Goal: Task Accomplishment & Management: Manage account settings

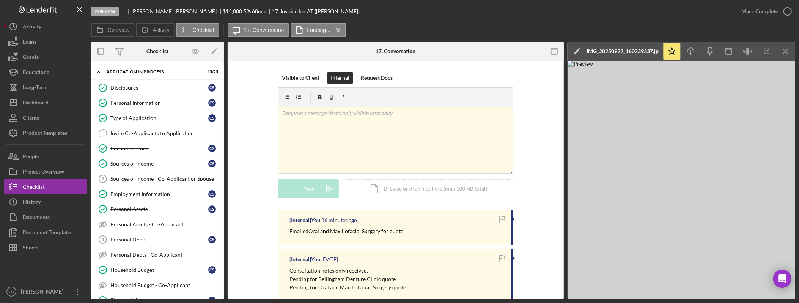
scroll to position [203, 0]
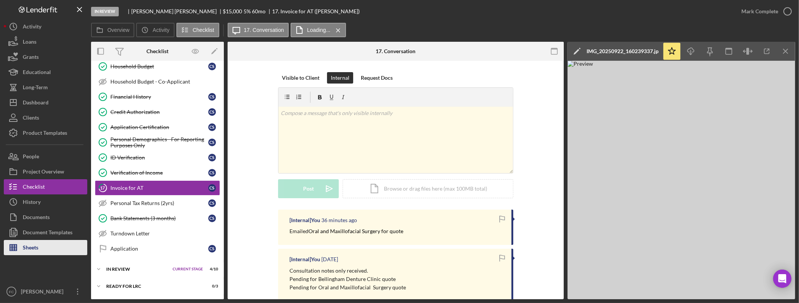
click at [36, 247] on div "Sheets" at bounding box center [31, 248] width 16 height 17
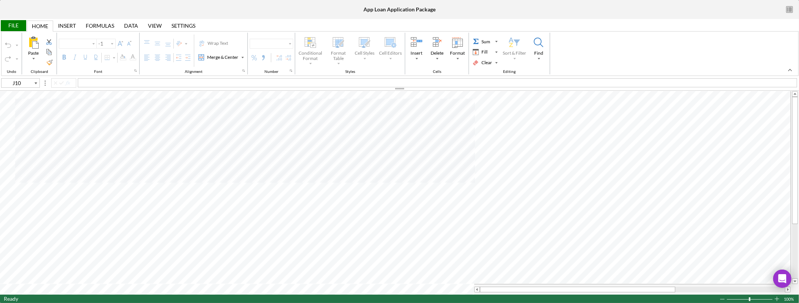
type input "Arial"
type input "10"
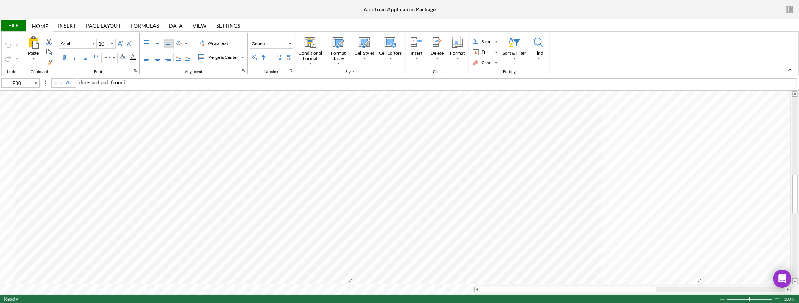
type input "B79"
type input "B78"
type input "B63"
type input "B50"
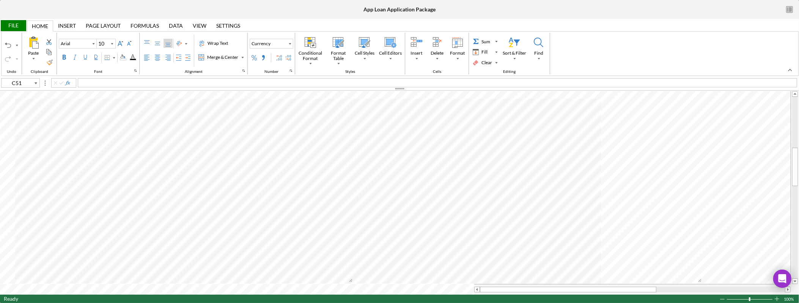
type input "B51"
type input "B59"
type input "I15"
type input "B32"
type input "B52"
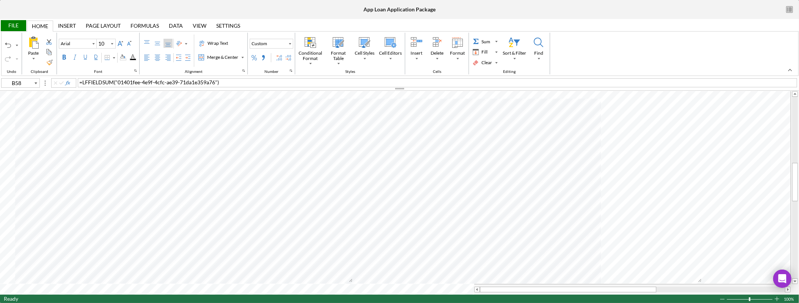
type input "B59"
type input "B50"
type input "B51"
type input "B37"
type input "E68"
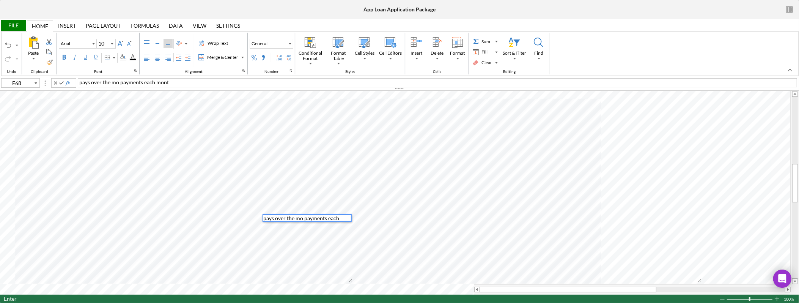
scroll to position [6, 0]
type input "B50"
type input "B32"
type input "B57"
type input "I22"
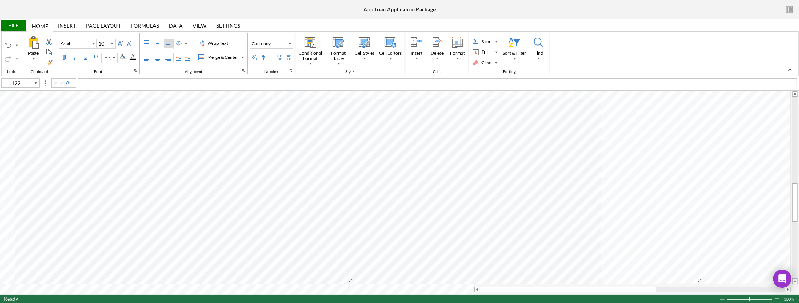
type input "Calibri"
type input "11"
type input "C57"
type input "Arial"
type input "10"
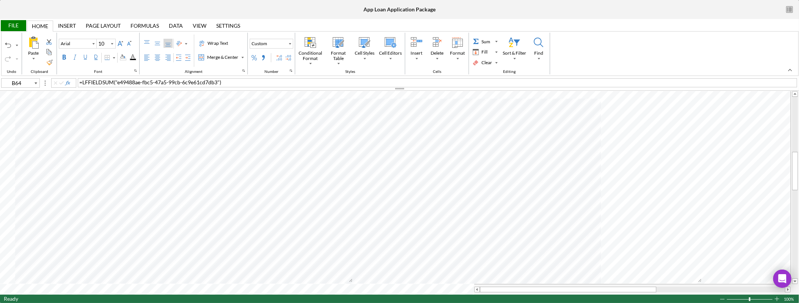
type input "C64"
type input "B69"
type input "A69"
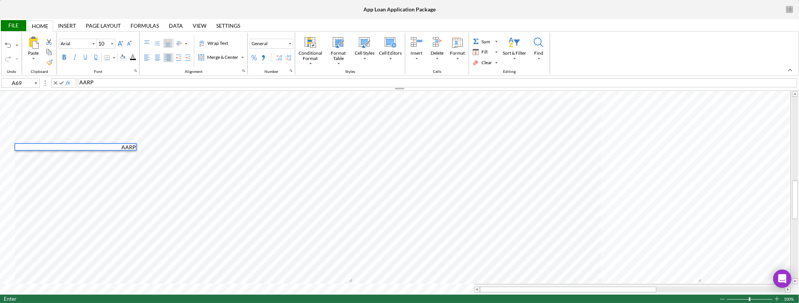
type input "B69"
type input "B51"
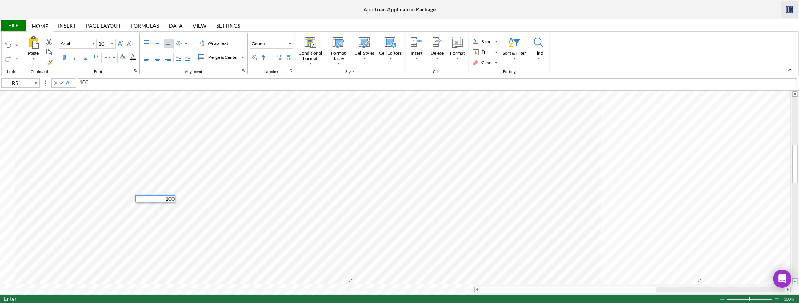
type input "B50"
type input "I22"
type input "Calibri"
type input "12"
type input "C15"
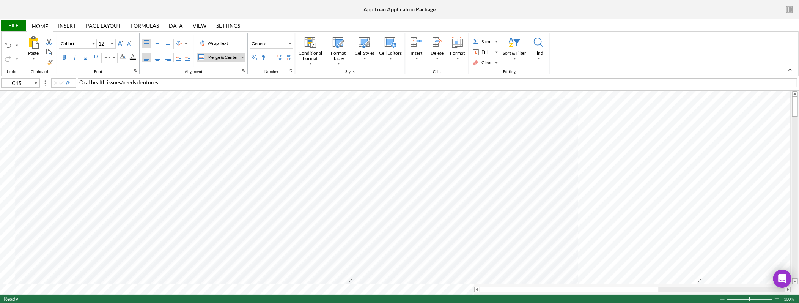
click at [83, 84] on span "Oral health issues/needs dentures." at bounding box center [119, 82] width 80 height 6
type input "I15"
type input "12"
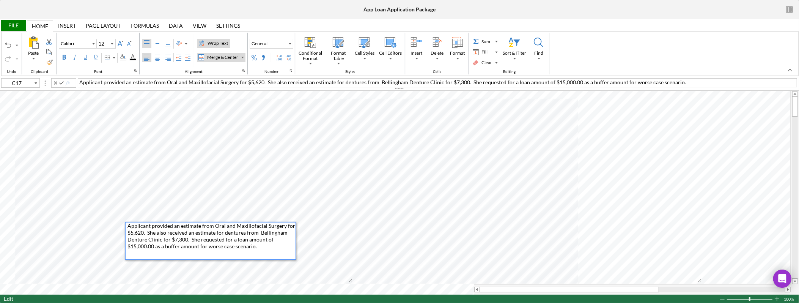
click at [235, 241] on span "Applicant provided an estimate from Oral and Maxillofacial Surgery for $5,620. …" at bounding box center [211, 235] width 169 height 27
drag, startPoint x: 189, startPoint y: 236, endPoint x: 213, endPoint y: 234, distance: 24.0
click at [190, 237] on div "Applicant provided an estimate from Oral and Maxillofacial Surgery for $5,620. …" at bounding box center [211, 240] width 168 height 37
click at [263, 249] on div "Applicant provided an estimate from Oral and Maxillofacial Surgery for $5,620. …" at bounding box center [211, 240] width 168 height 37
type input "L17"
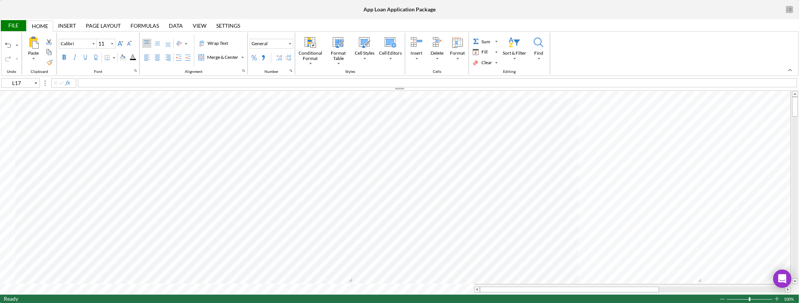
type input "12"
type input "C17"
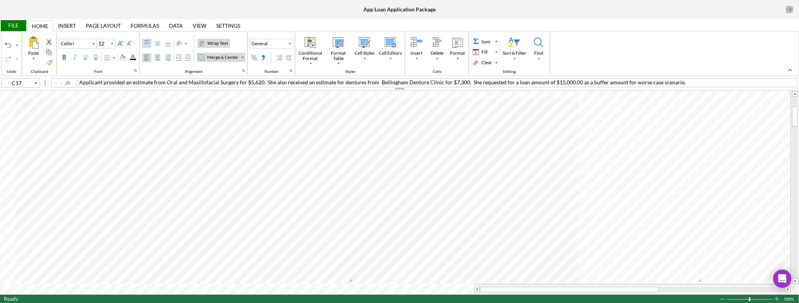
type input "Arial"
type input "C20"
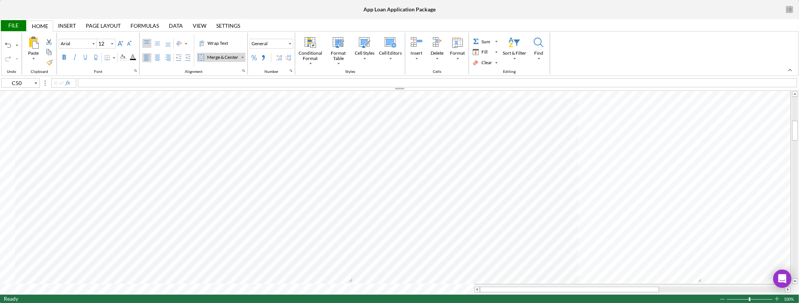
type input "J10"
type input "10"
type input "C50"
type input "12"
type input "B51"
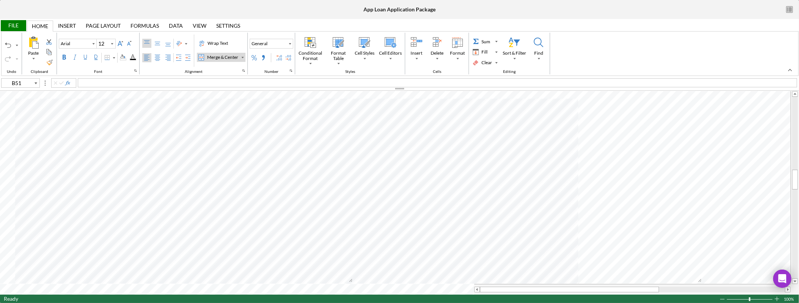
type input "10"
type input "C50"
type input "12"
type input "Calibri"
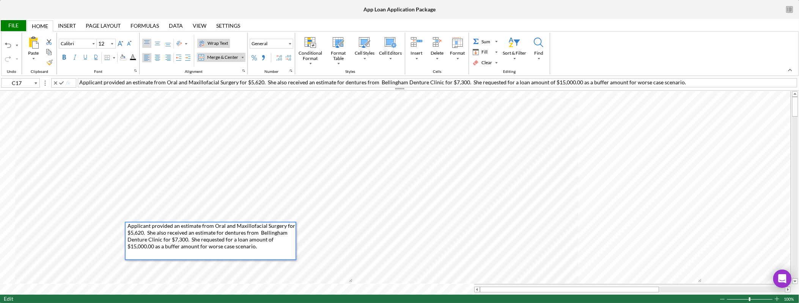
type input "J17"
type input "11"
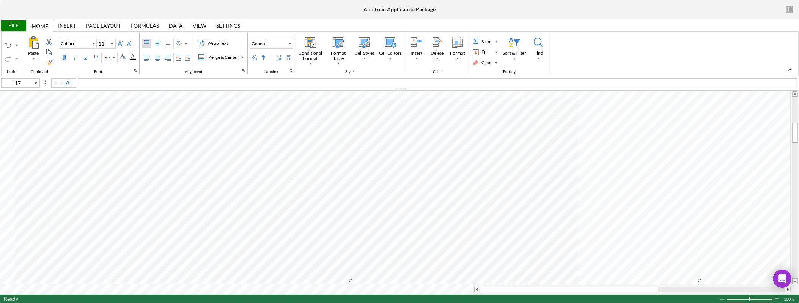
type input "Arial"
type input "12"
type input "C45"
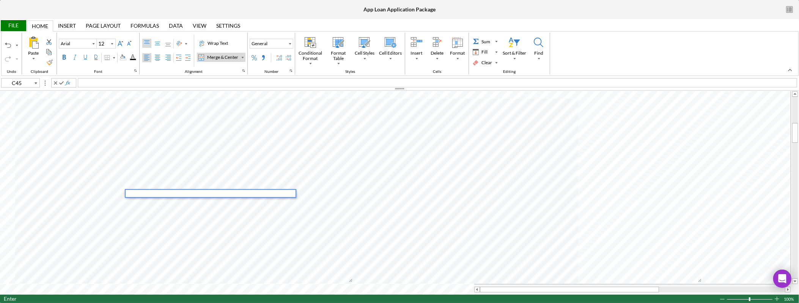
click at [155, 193] on div at bounding box center [211, 193] width 168 height 7
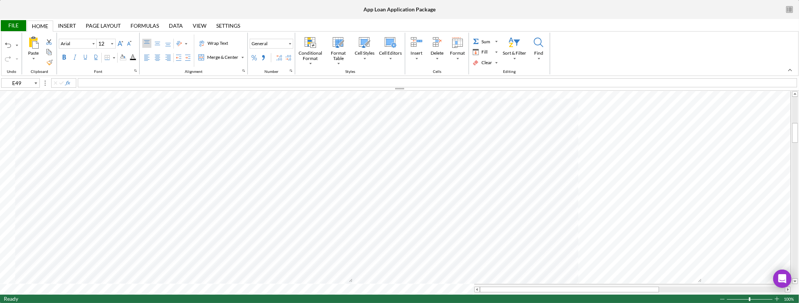
type input "C45"
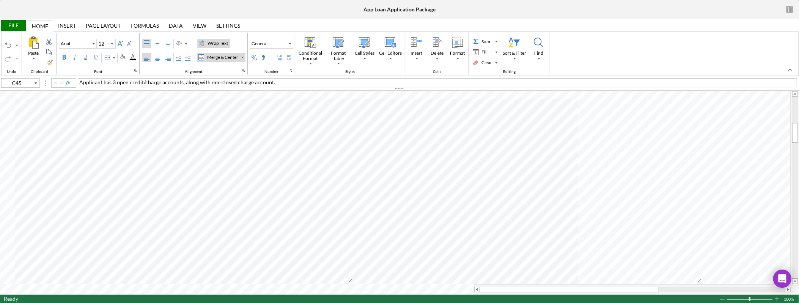
click at [221, 43] on div "Wrap Text" at bounding box center [218, 43] width 24 height 7
type input "Calibri"
type input "11"
type input "I48"
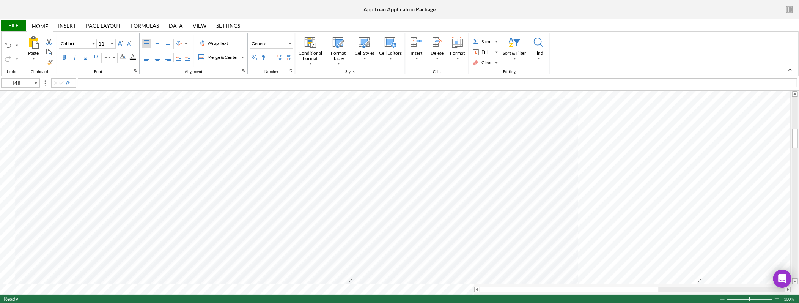
type input "Arial"
type input "12"
type input "C50"
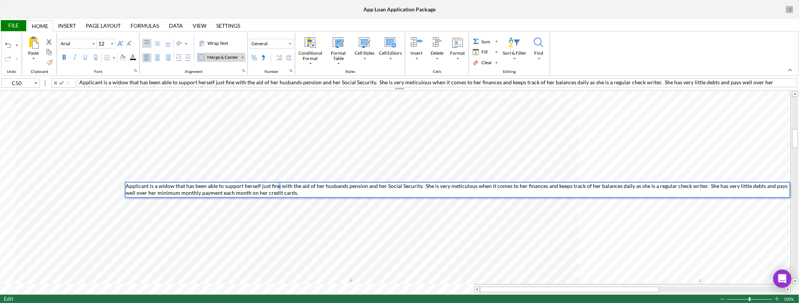
click at [276, 188] on span "Applicant is a widow that has been able to support herself just fine with the a…" at bounding box center [457, 188] width 663 height 13
click at [381, 195] on div "Applicant is a widow that has been able to support herself with the aid of her …" at bounding box center [458, 189] width 664 height 14
click at [323, 188] on span "Applicant is a widow that has been able to support herself with the aid of her …" at bounding box center [453, 188] width 654 height 13
click at [385, 191] on div "Applicant is a widow that has been able to support herself with the aid of her …" at bounding box center [458, 189] width 664 height 14
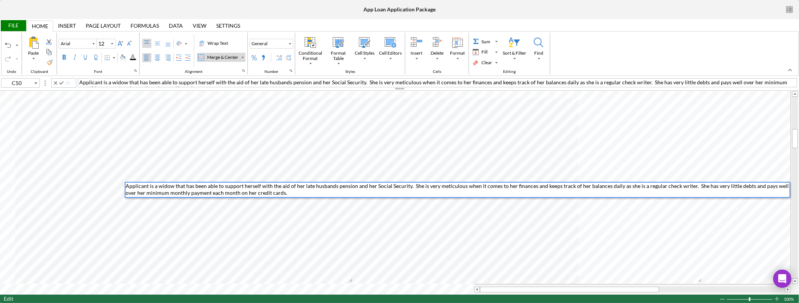
click at [689, 185] on span "Applicant is a widow that has been able to support herself with the aid of her …" at bounding box center [458, 188] width 664 height 13
click at [480, 192] on div "Applicant is a widow that has been able to support herself with the aid of her …" at bounding box center [458, 189] width 664 height 14
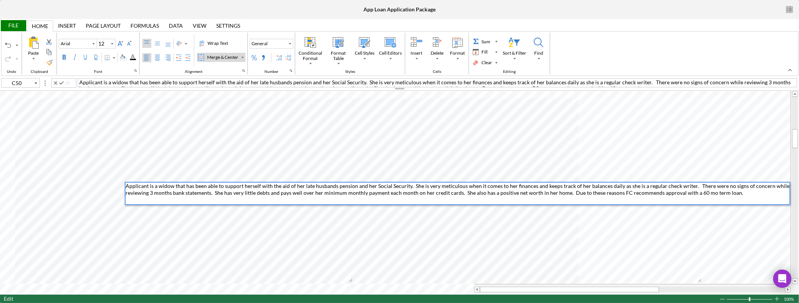
click at [650, 187] on span "Applicant is a widow that has been able to support herself with the aid of her …" at bounding box center [458, 188] width 665 height 13
click at [656, 186] on span "Applicant is a widow that has been able to support herself with the aid of her …" at bounding box center [458, 188] width 665 height 13
click at [148, 195] on span "Applicant is a widow that has been able to support herself with the aid of her …" at bounding box center [458, 188] width 665 height 13
click at [223, 194] on span "Applicant is a widow that has been able to support herself with the aid of her …" at bounding box center [458, 188] width 665 height 13
click at [576, 192] on span "Applicant is a widow that has been able to support herself with the aid of her …" at bounding box center [458, 188] width 665 height 13
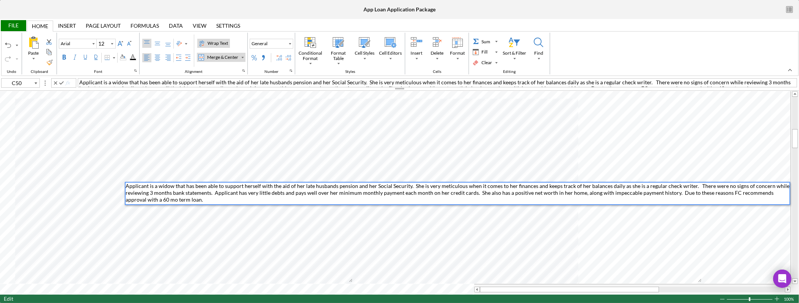
click at [226, 43] on div "Wrap Text" at bounding box center [218, 43] width 24 height 7
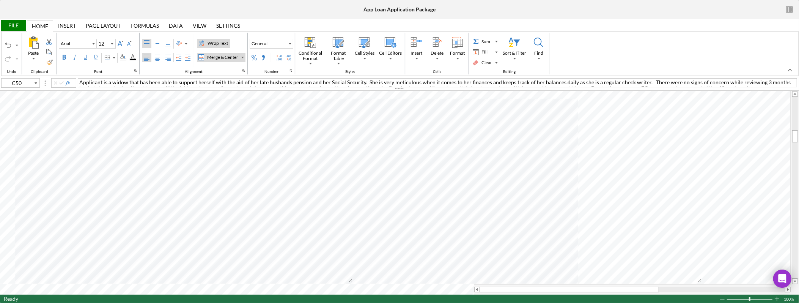
type input "Calibri"
type input "11"
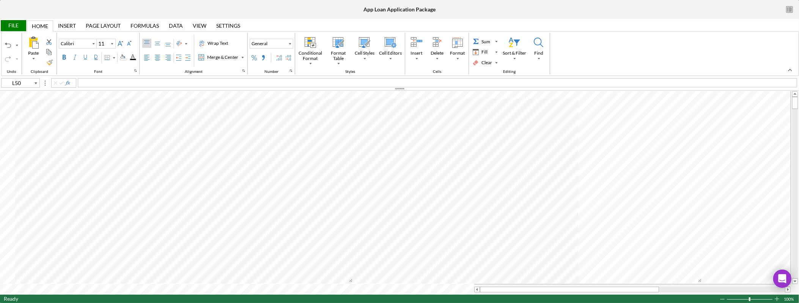
type input "J10"
type input "Arial"
type input "10"
type input "A3"
type input "Calibri"
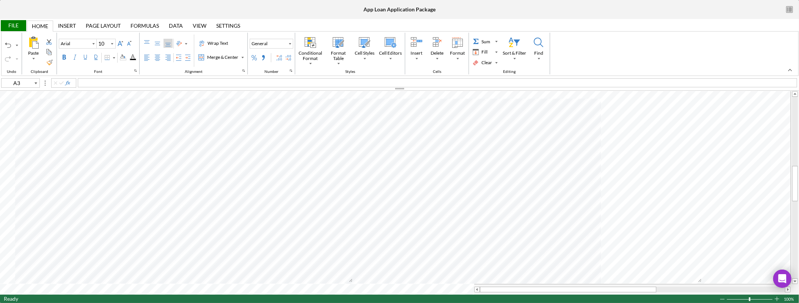
type input "11"
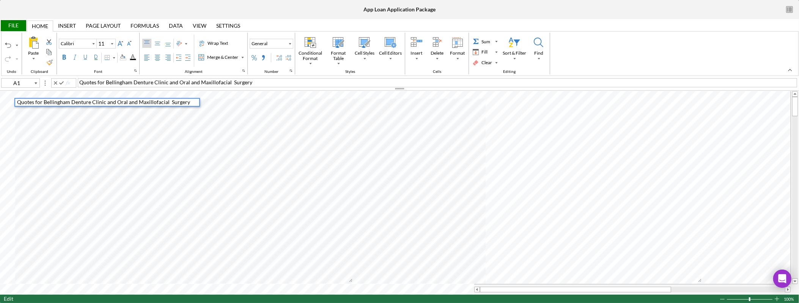
drag, startPoint x: 269, startPoint y: 81, endPoint x: 46, endPoint y: 82, distance: 223.7
click at [46, 82] on div "A1 Quotes for Bellingham Denture Clinic and Oral and Maxillofacial Surgery" at bounding box center [399, 82] width 799 height 8
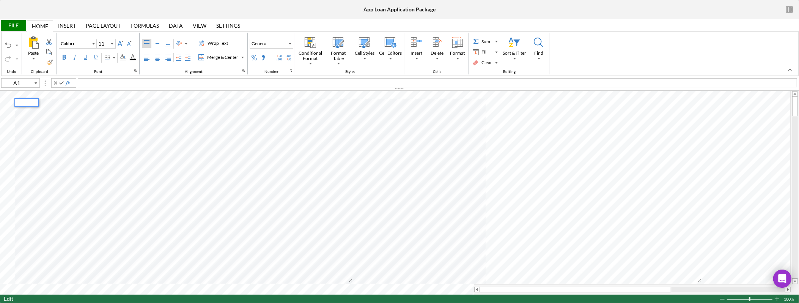
type input "L50"
type input "12"
type input "C17"
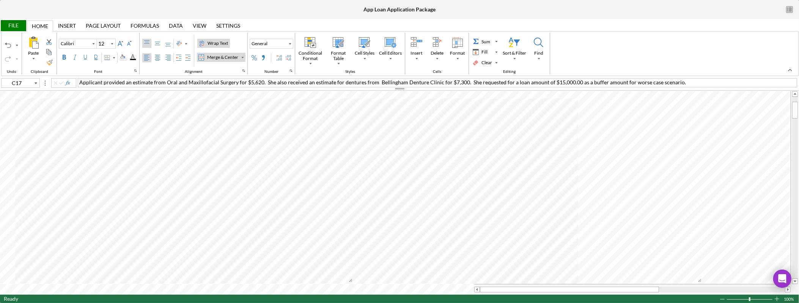
type input "11"
type input "M17"
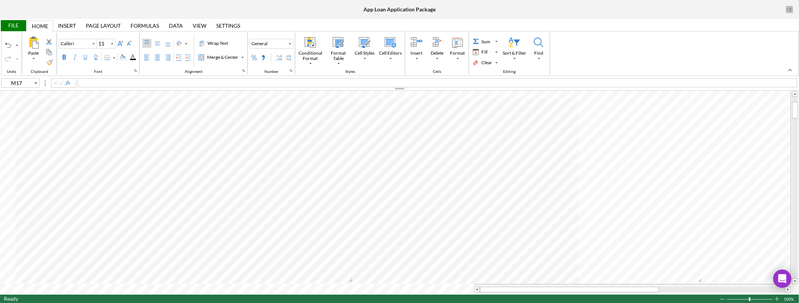
type input "12"
type input "C17"
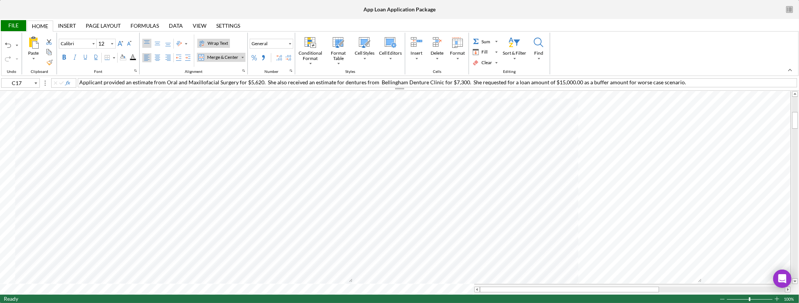
type input "Arial"
type input "C27"
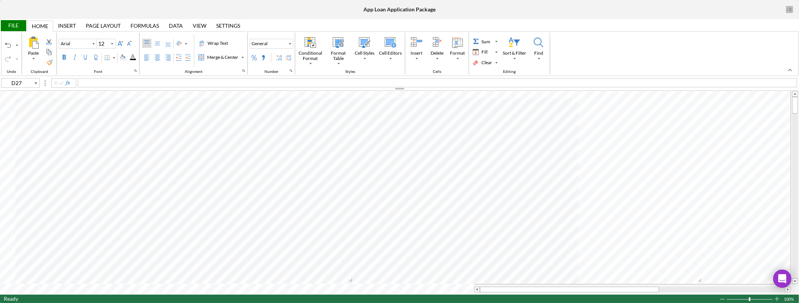
click at [19, 26] on div "File" at bounding box center [13, 25] width 26 height 11
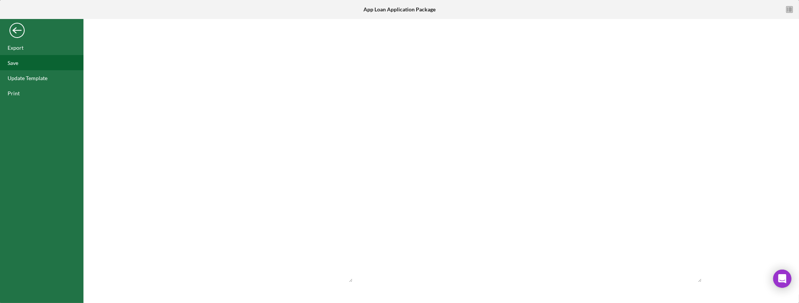
click at [24, 66] on div "Save" at bounding box center [41, 62] width 83 height 15
click at [19, 48] on div "Export" at bounding box center [16, 47] width 16 height 6
click at [21, 32] on div "Back" at bounding box center [16, 28] width 15 height 15
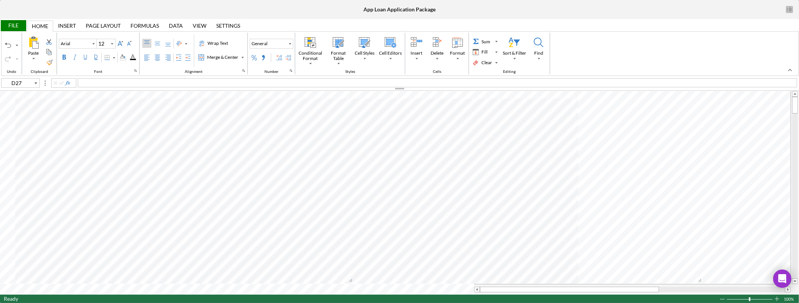
type input "E49"
type input "10"
click at [125, 57] on div "Background Color" at bounding box center [123, 57] width 6 height 6
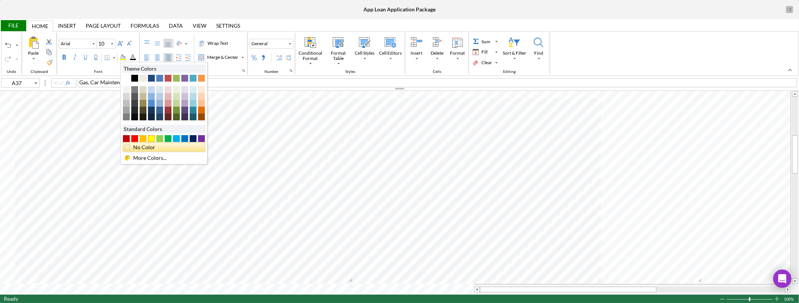
click at [160, 147] on div "No Color" at bounding box center [166, 147] width 68 height 8
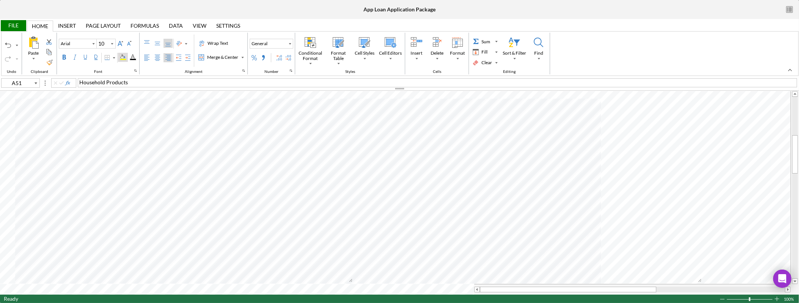
click at [121, 55] on div "Background Color" at bounding box center [123, 57] width 10 height 9
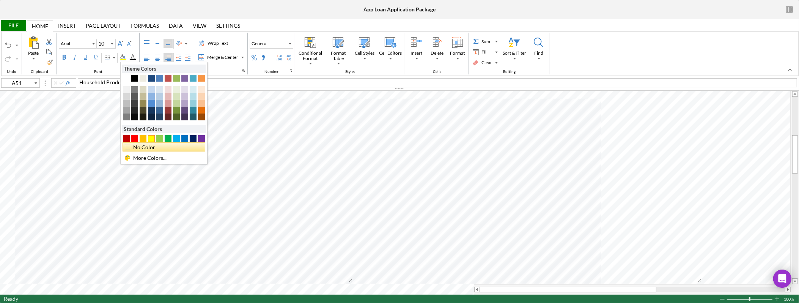
click at [144, 147] on div "No Color" at bounding box center [166, 147] width 68 height 8
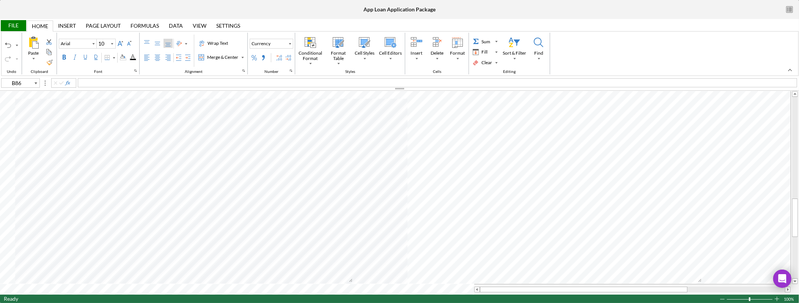
type input "B85"
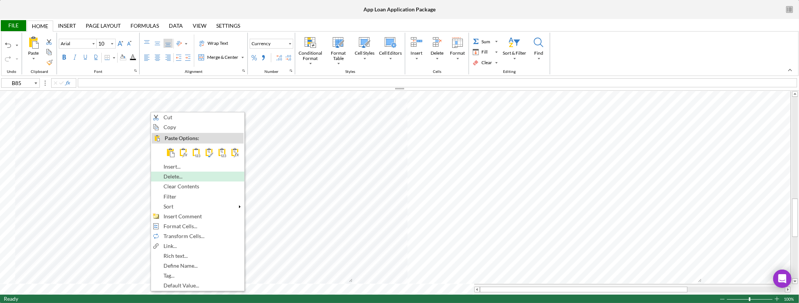
click at [169, 176] on span "Delete..." at bounding box center [177, 176] width 28 height 6
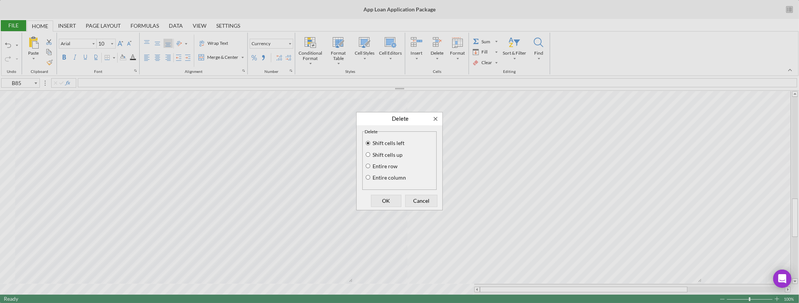
drag, startPoint x: 372, startPoint y: 166, endPoint x: 376, endPoint y: 168, distance: 4.6
click at [373, 166] on label "Entire row" at bounding box center [384, 166] width 26 height 6
click at [371, 166] on input "Entire row" at bounding box center [368, 165] width 6 height 5
radio input "true"
click at [387, 202] on span "OK" at bounding box center [385, 200] width 25 height 11
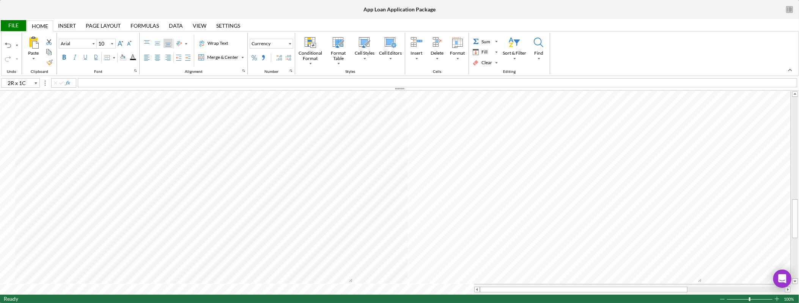
type input "B85"
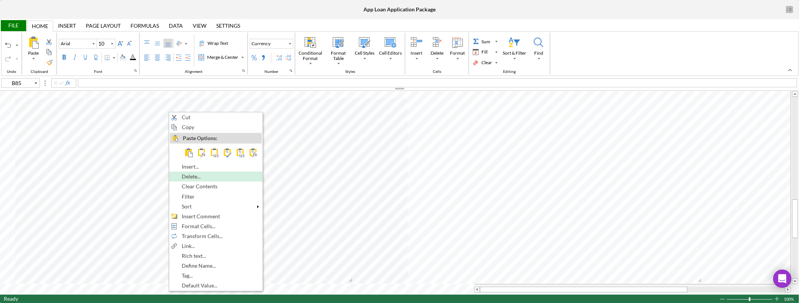
click at [210, 177] on div "Delete..." at bounding box center [216, 176] width 92 height 8
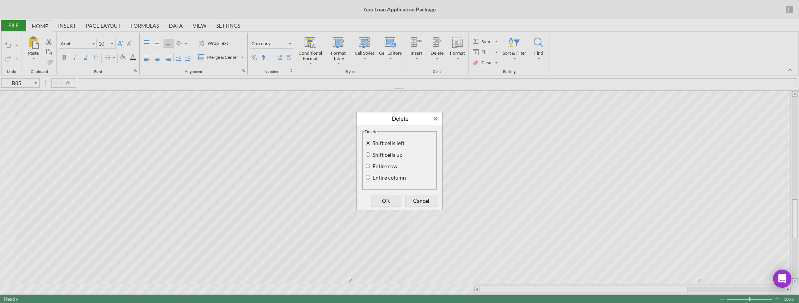
drag, startPoint x: 396, startPoint y: 167, endPoint x: 397, endPoint y: 173, distance: 6.6
click at [395, 167] on div "Entire row" at bounding box center [399, 166] width 70 height 11
click at [387, 164] on label "Entire row" at bounding box center [384, 166] width 26 height 6
click at [371, 164] on input "Entire row" at bounding box center [368, 165] width 6 height 5
radio input "true"
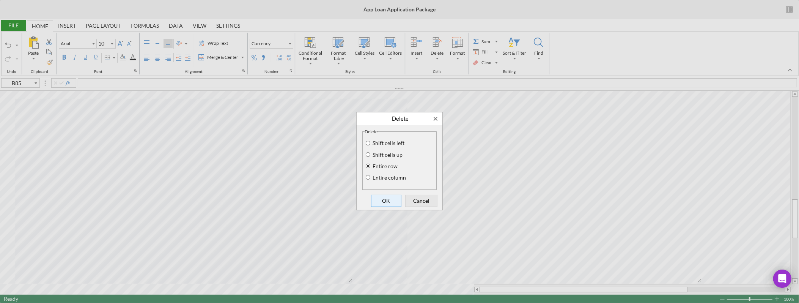
click at [388, 198] on span "OK" at bounding box center [385, 200] width 25 height 11
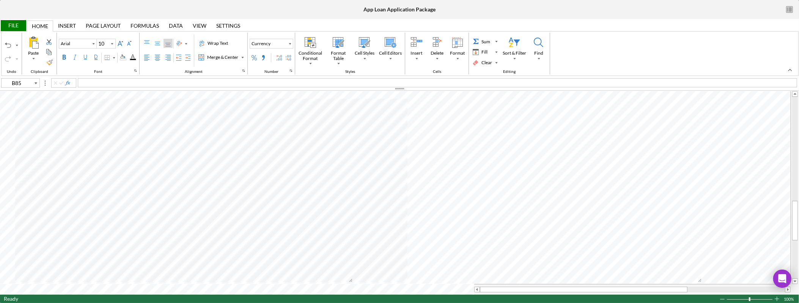
type input "B84"
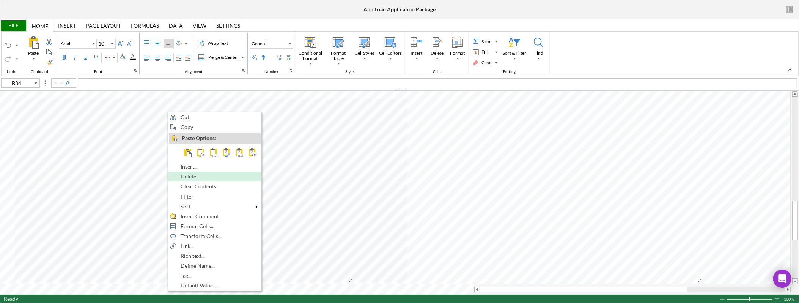
click at [199, 176] on span "Delete..." at bounding box center [194, 176] width 28 height 6
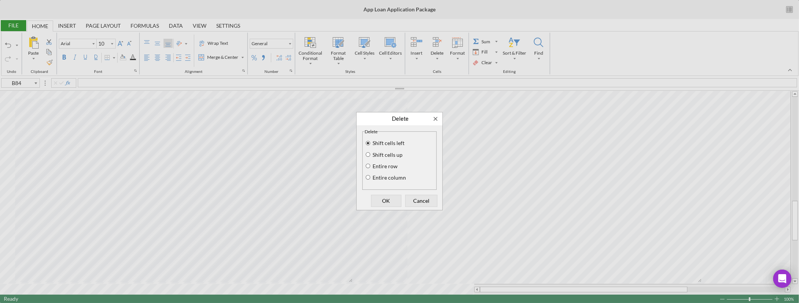
click at [384, 166] on label "Entire row" at bounding box center [384, 166] width 26 height 6
click at [371, 166] on input "Entire row" at bounding box center [368, 165] width 6 height 5
radio input "true"
click at [389, 202] on span "OK" at bounding box center [385, 200] width 25 height 11
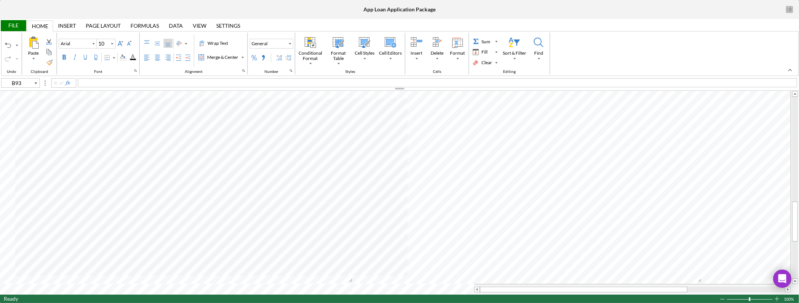
type input "B93"
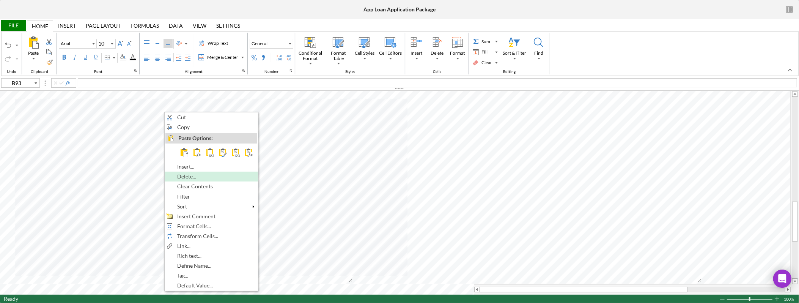
click at [190, 179] on span "Delete..." at bounding box center [191, 176] width 28 height 6
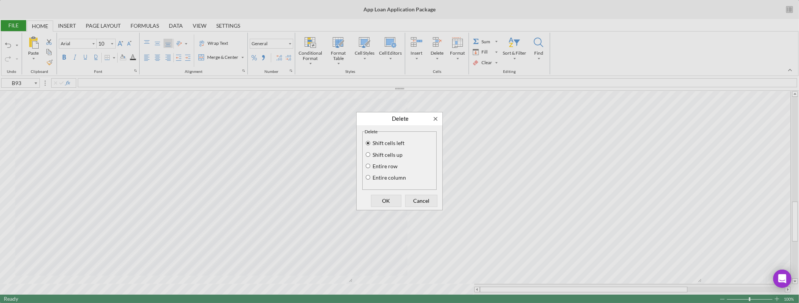
click at [392, 165] on label "Entire row" at bounding box center [384, 166] width 26 height 6
click at [371, 165] on input "Entire row" at bounding box center [368, 165] width 6 height 5
radio input "true"
click at [389, 203] on span "OK" at bounding box center [385, 200] width 25 height 11
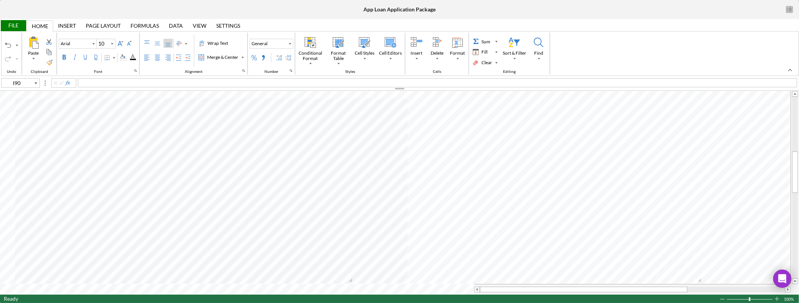
type input "A1"
type input "Calibri"
type input "11"
type input "I90"
type input "Arial"
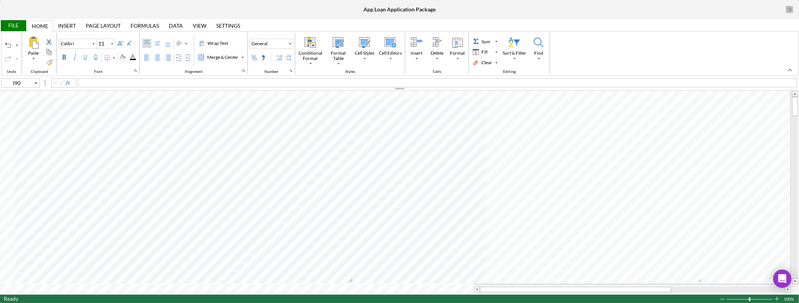
type input "10"
type input "D27"
type input "12"
click at [21, 26] on div "File" at bounding box center [13, 25] width 26 height 11
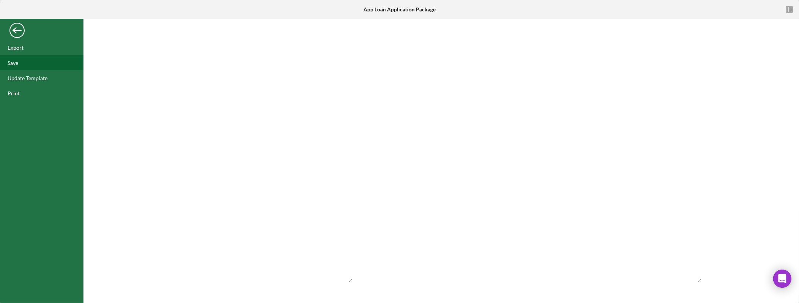
click at [18, 67] on div "Save" at bounding box center [41, 62] width 83 height 15
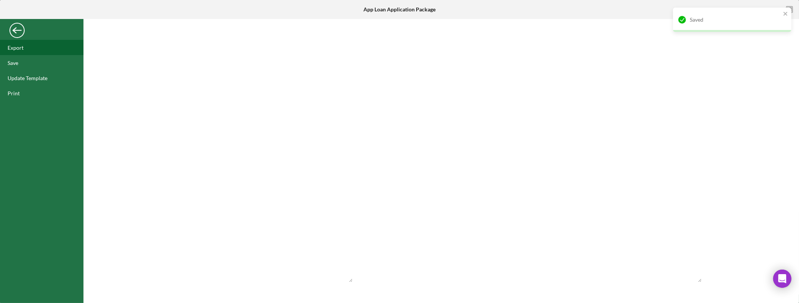
click at [20, 47] on div "Export" at bounding box center [16, 47] width 16 height 6
click at [20, 32] on div "Back" at bounding box center [16, 28] width 15 height 15
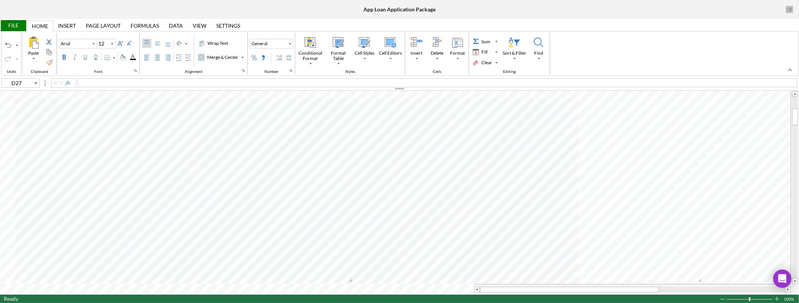
click at [13, 27] on div "File" at bounding box center [13, 25] width 26 height 11
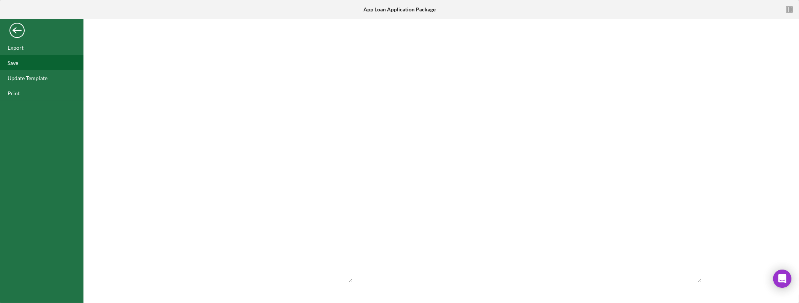
click at [22, 59] on div "Save" at bounding box center [41, 62] width 83 height 15
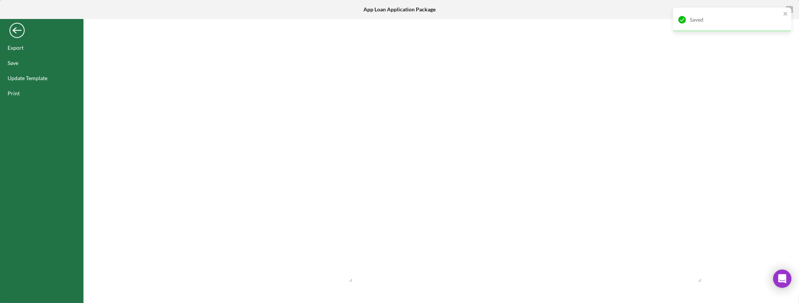
click at [791, 9] on div "Saved" at bounding box center [732, 20] width 118 height 24
click at [791, 9] on div "Saved" at bounding box center [731, 7] width 121 height 3
click at [784, 11] on icon "button" at bounding box center [789, 9] width 17 height 17
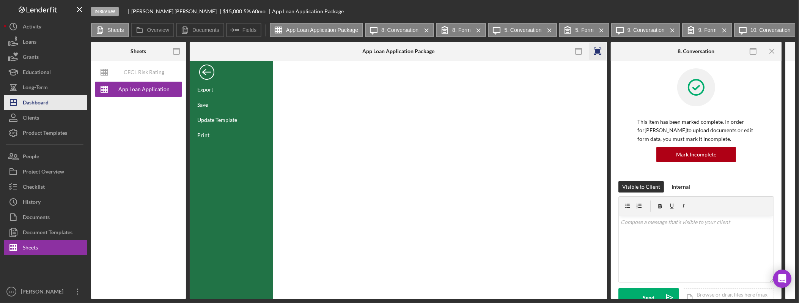
click at [46, 98] on div "Dashboard" at bounding box center [36, 103] width 26 height 17
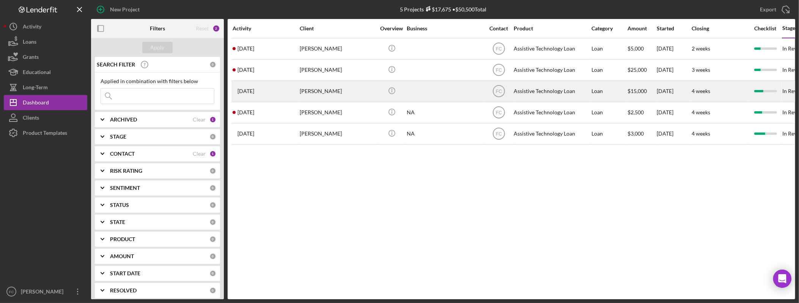
click at [326, 93] on div "[PERSON_NAME]" at bounding box center [338, 91] width 76 height 20
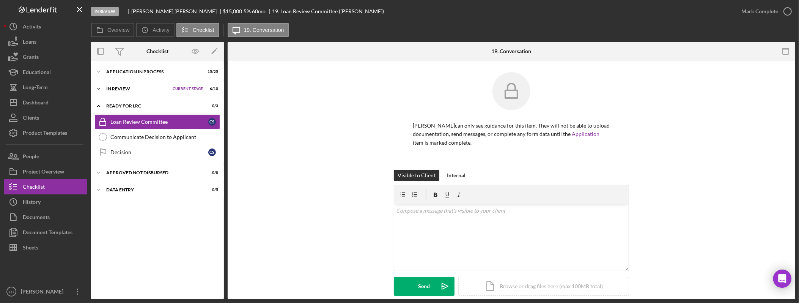
click at [146, 92] on div "Icon/Expander In Review Current Stage 6 / 10 Set Stage" at bounding box center [157, 88] width 133 height 15
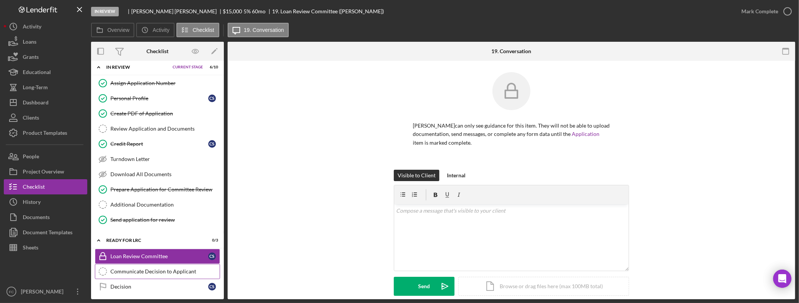
scroll to position [22, 0]
click at [201, 242] on button "Set Stage" at bounding box center [202, 239] width 31 height 9
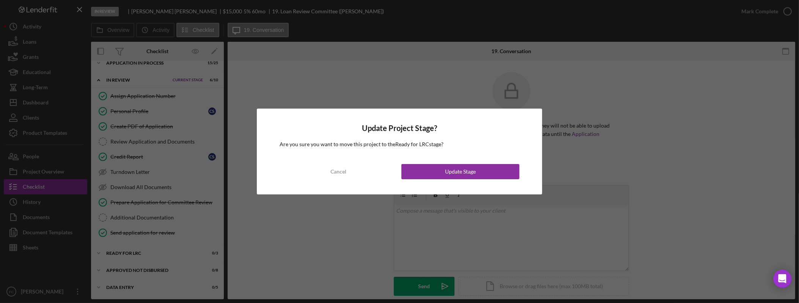
scroll to position [10, 0]
drag, startPoint x: 446, startPoint y: 172, endPoint x: 501, endPoint y: 169, distance: 55.4
click at [446, 172] on div "Update Stage" at bounding box center [460, 171] width 31 height 15
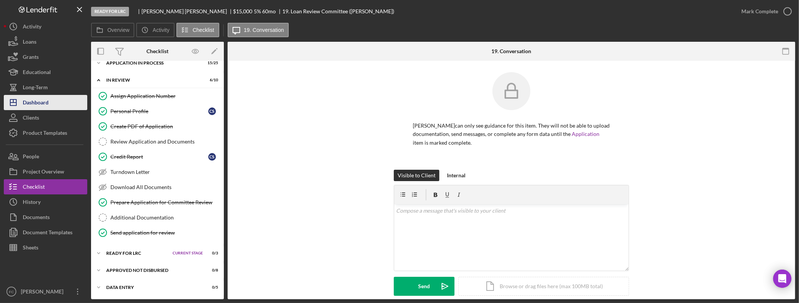
click at [58, 98] on button "Icon/Dashboard Dashboard" at bounding box center [45, 102] width 83 height 15
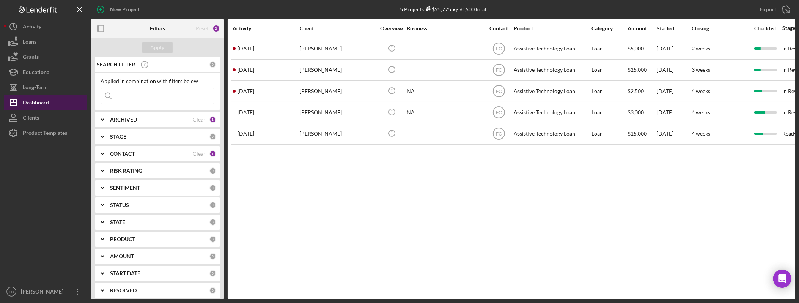
click at [49, 103] on button "Icon/Dashboard Dashboard" at bounding box center [45, 102] width 83 height 15
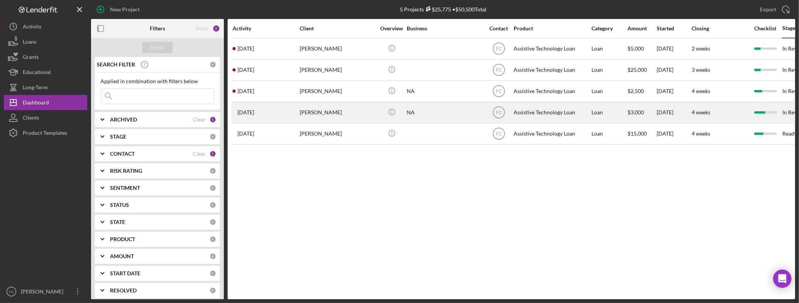
click at [286, 110] on div "1 day ago Augustin Rojas" at bounding box center [265, 112] width 66 height 20
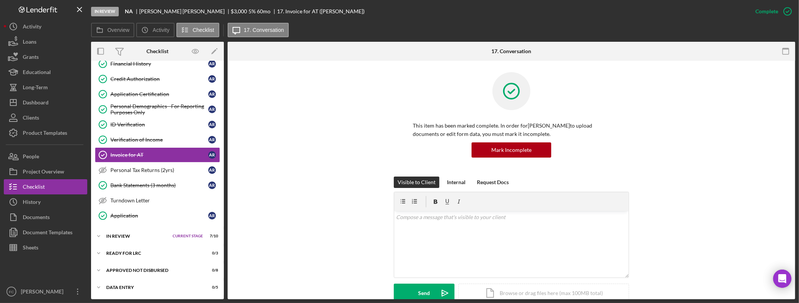
scroll to position [241, 0]
click at [199, 270] on button "Set Stage" at bounding box center [202, 269] width 31 height 9
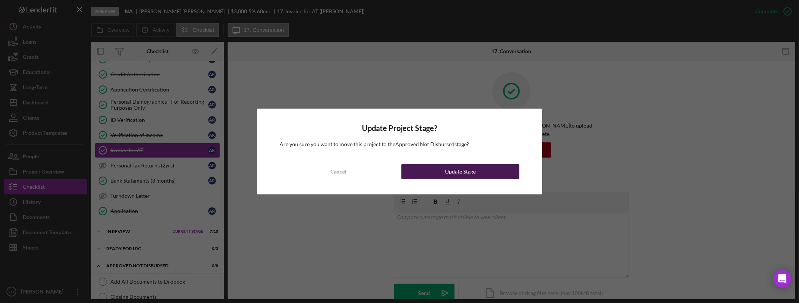
click at [456, 174] on div "Update Stage" at bounding box center [460, 171] width 31 height 15
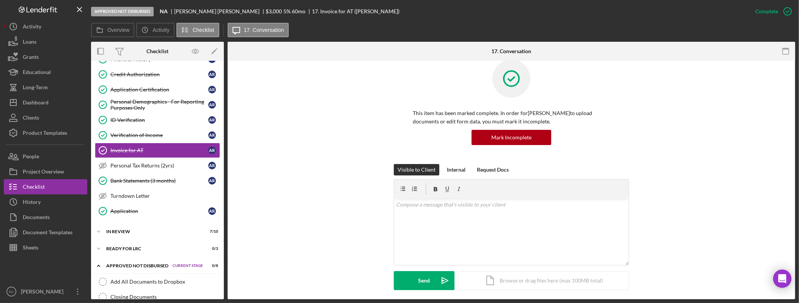
scroll to position [14, 0]
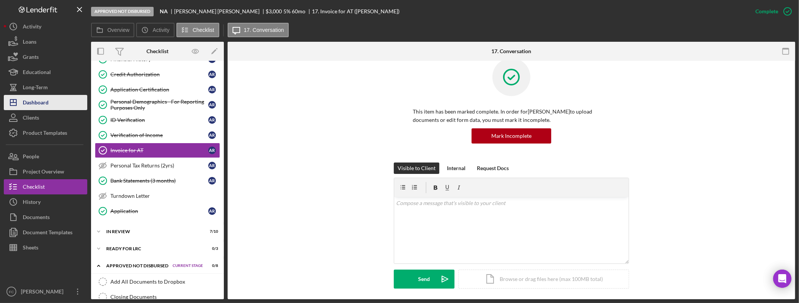
click at [51, 104] on button "Icon/Dashboard Dashboard" at bounding box center [45, 102] width 83 height 15
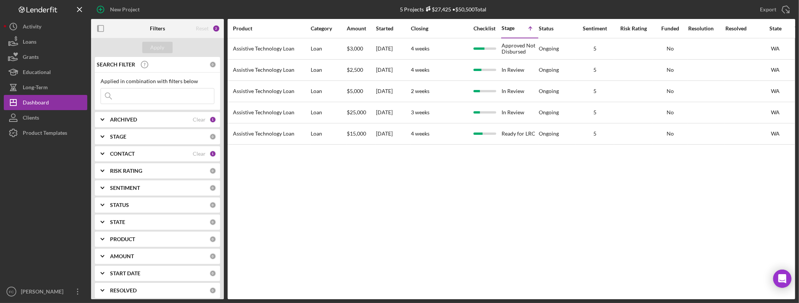
scroll to position [0, 281]
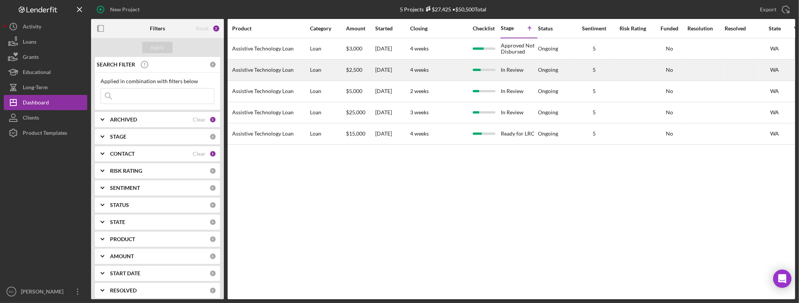
click at [547, 71] on div "Ongoing" at bounding box center [548, 70] width 20 height 6
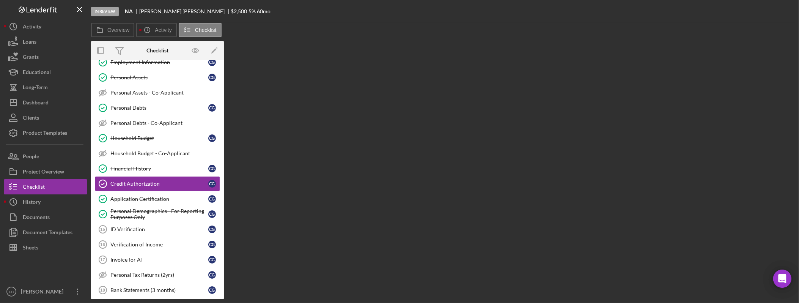
scroll to position [138, 0]
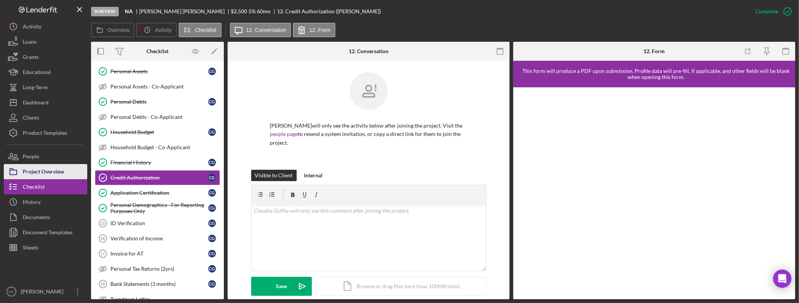
click at [53, 169] on div "Project Overview" at bounding box center [43, 172] width 41 height 17
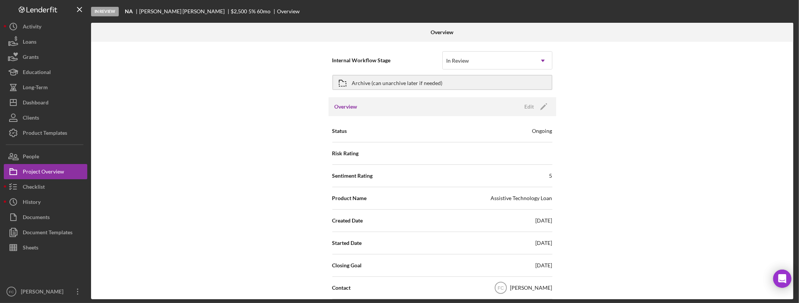
click at [543, 131] on div "Ongoing" at bounding box center [542, 131] width 20 height 8
click at [538, 106] on icon "Icon/Edit" at bounding box center [543, 106] width 19 height 19
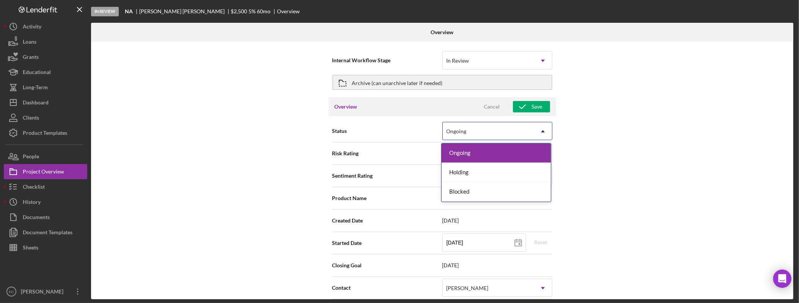
click at [531, 131] on div "Ongoing" at bounding box center [487, 130] width 91 height 17
click at [501, 173] on div "Holding" at bounding box center [495, 172] width 109 height 19
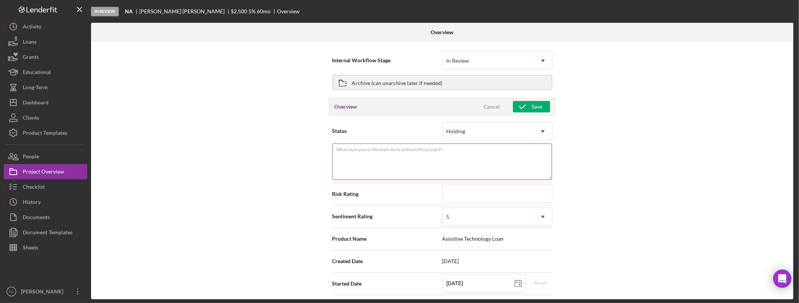
click at [502, 160] on textarea "What must you or the team do to unblock this project?" at bounding box center [442, 161] width 220 height 36
type textarea "O"
type textarea "Pending for proof past due home manufactured loan reporting on her credit repor…"
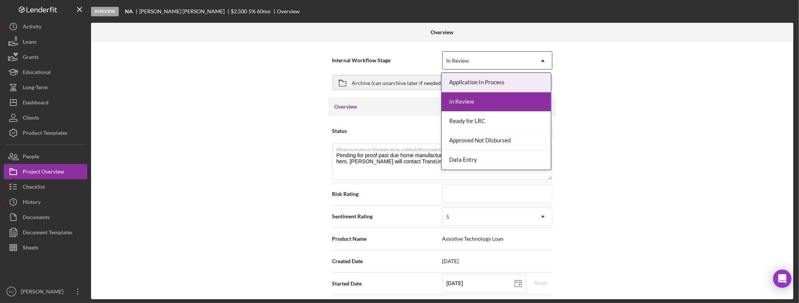
click at [538, 59] on icon "Icon/Dropdown Arrow" at bounding box center [542, 61] width 18 height 18
click at [643, 90] on div "Internal Workflow Stage Application In Process, 1 of 5. 5 results available. Us…" at bounding box center [442, 170] width 702 height 257
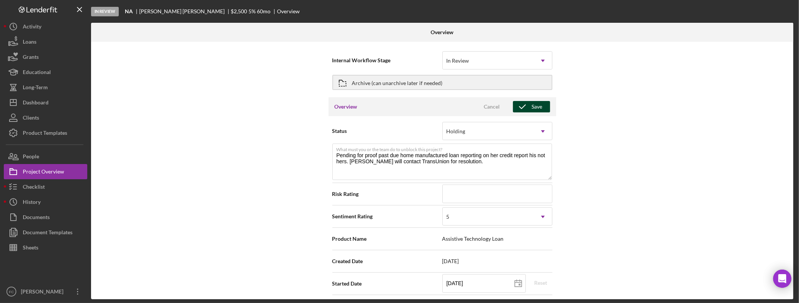
click at [538, 106] on div "Save" at bounding box center [537, 106] width 11 height 11
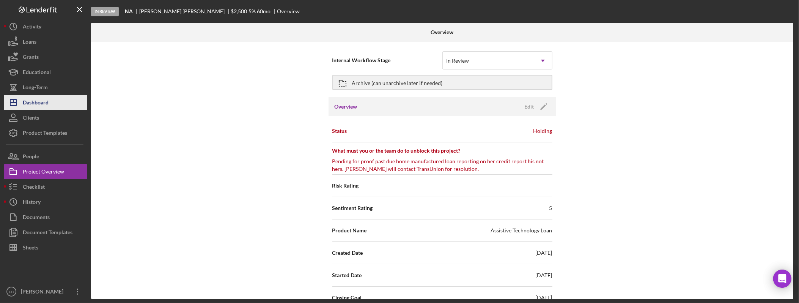
click at [38, 104] on div "Dashboard" at bounding box center [36, 103] width 26 height 17
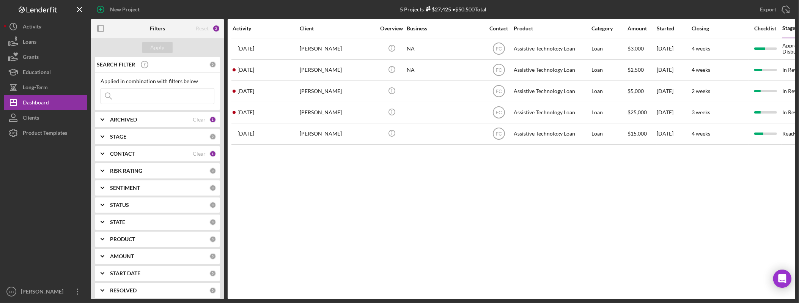
click at [334, 269] on div "Activity Client Overview Business Contact Product Category Amount Started Closi…" at bounding box center [511, 159] width 567 height 280
drag, startPoint x: 436, startPoint y: 234, endPoint x: 450, endPoint y: 246, distance: 18.5
click at [438, 233] on div "Activity Client Overview Business Contact Product Category Amount Started Closi…" at bounding box center [511, 159] width 567 height 280
click at [406, 256] on div "Activity Client Overview Business Contact Product Category Amount Started Closi…" at bounding box center [511, 159] width 567 height 280
click at [540, 217] on div "Activity Client Overview Business Contact Product Category Amount Started Closi…" at bounding box center [511, 159] width 567 height 280
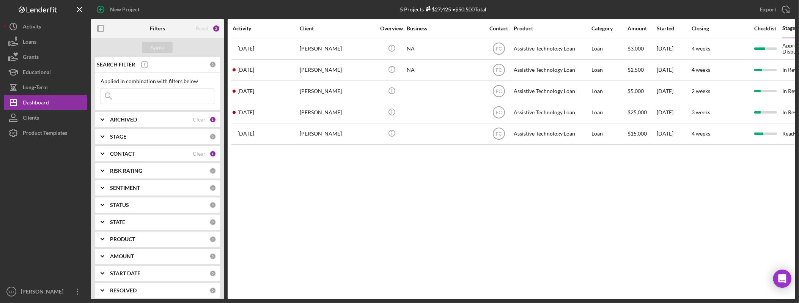
click at [546, 225] on div "Activity Client Overview Business Contact Product Category Amount Started Closi…" at bounding box center [511, 159] width 567 height 280
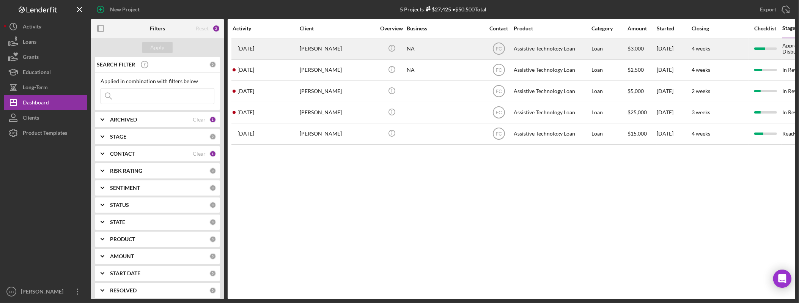
click at [330, 51] on div "[PERSON_NAME]" at bounding box center [338, 49] width 76 height 20
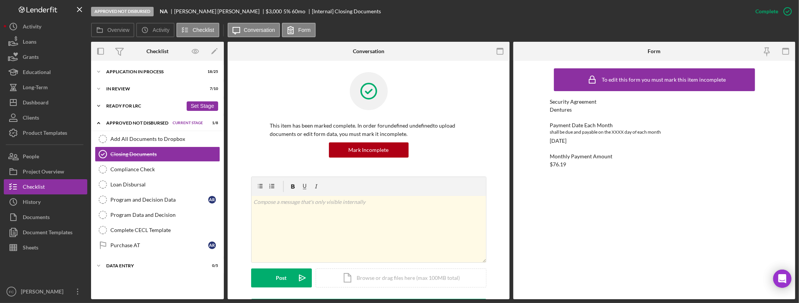
click at [133, 108] on div "Icon/Expander Ready for LRC 2 / 3 Set Stage" at bounding box center [157, 105] width 133 height 15
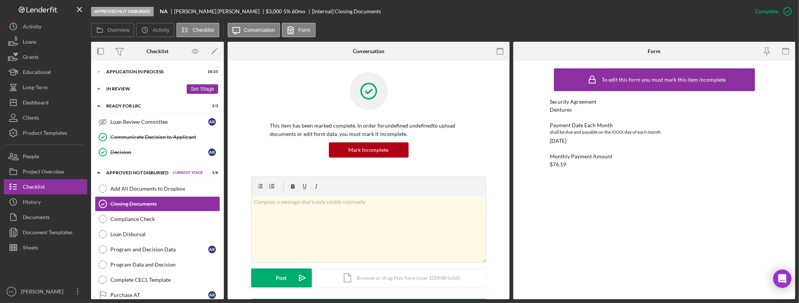
click at [133, 89] on div "In Review" at bounding box center [144, 88] width 77 height 5
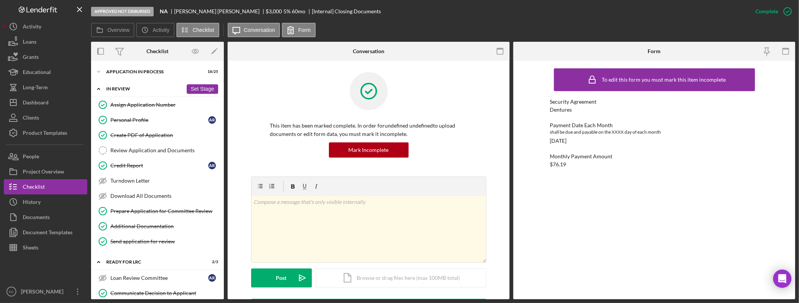
click at [133, 89] on div "In Review" at bounding box center [144, 88] width 77 height 5
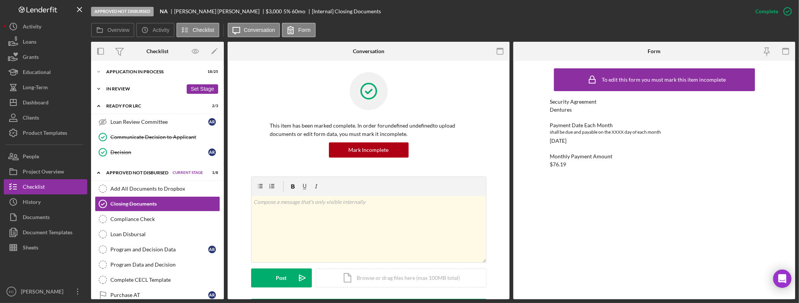
click at [119, 88] on div "In Review" at bounding box center [144, 88] width 77 height 5
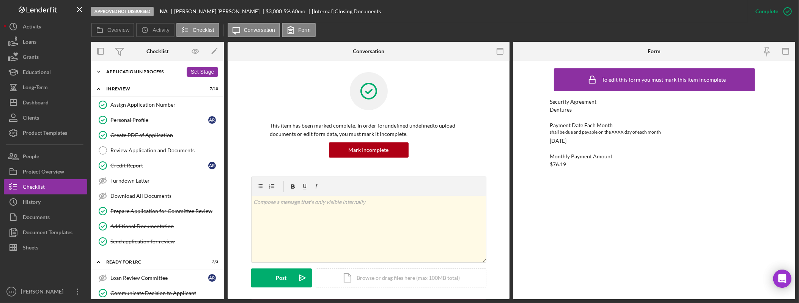
click at [133, 75] on div "Icon/Expander Application In Process 18 / 25 Set Stage" at bounding box center [157, 71] width 133 height 15
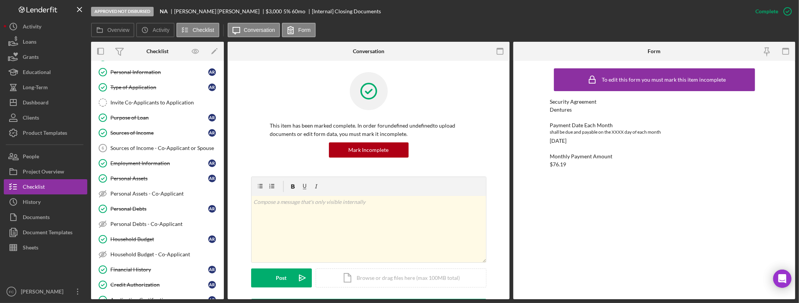
scroll to position [262, 0]
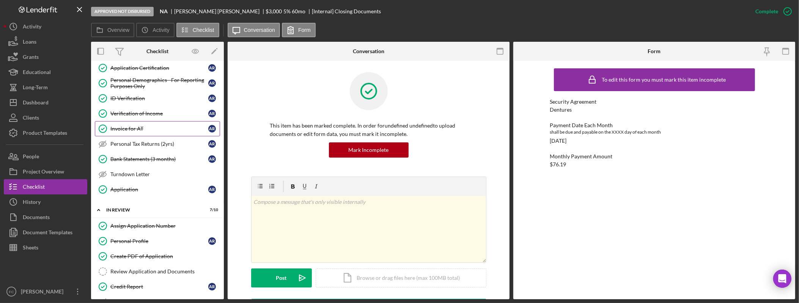
click at [129, 132] on div "Invoice for AT" at bounding box center [159, 129] width 98 height 6
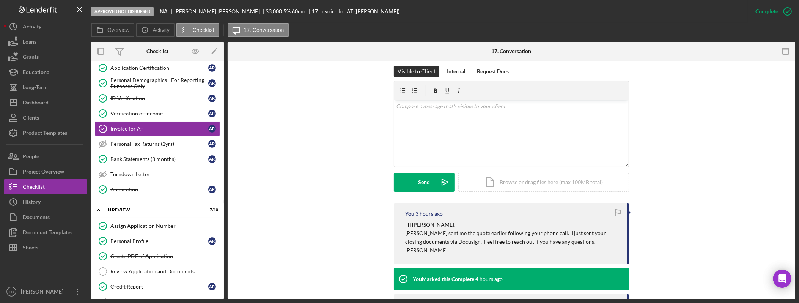
scroll to position [277, 0]
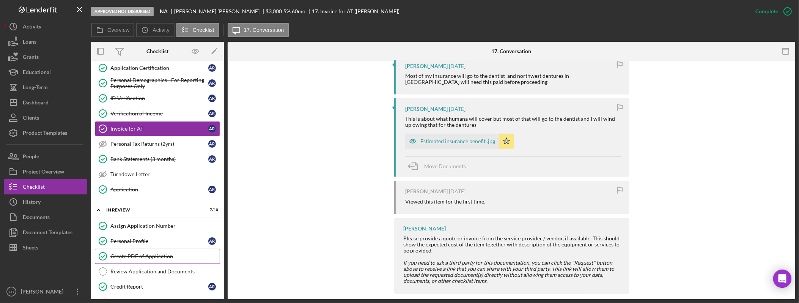
scroll to position [765, 0]
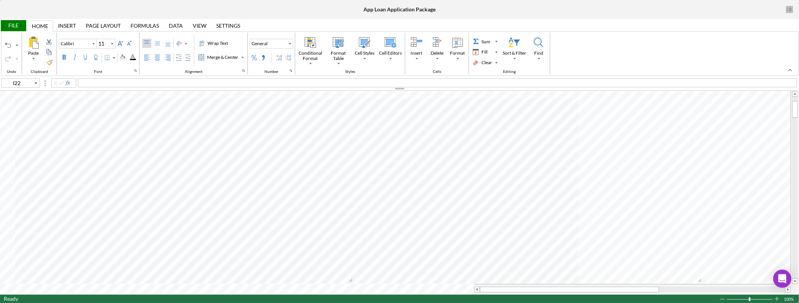
type input "J10"
type input "Arial"
type input "10"
type input "I22"
type input "Calibri"
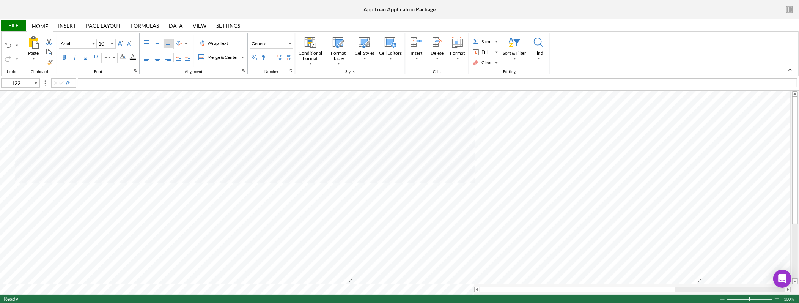
type input "11"
type input "C50"
type input "Arial"
type input "12"
type input "Calibri"
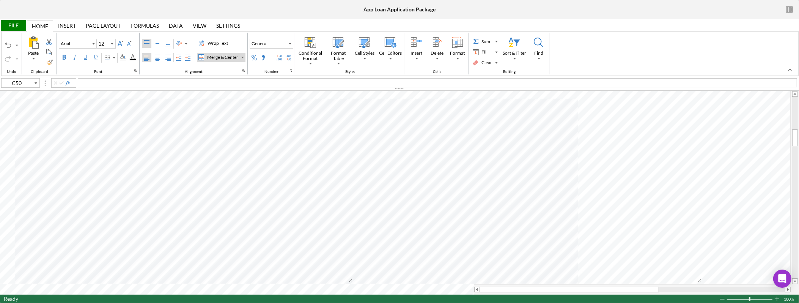
type input "11"
type input "N47"
type input "Arial"
type input "12"
type input "H48"
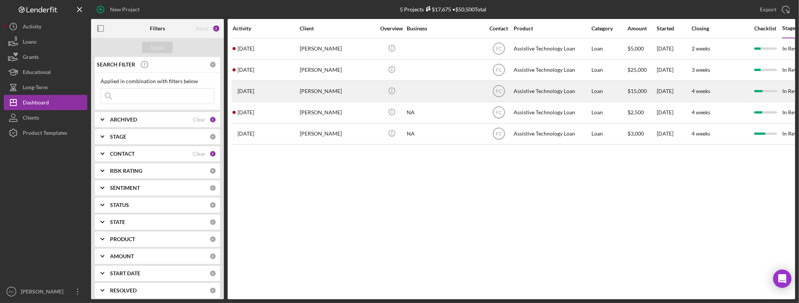
click at [337, 88] on div "[PERSON_NAME]" at bounding box center [338, 91] width 76 height 20
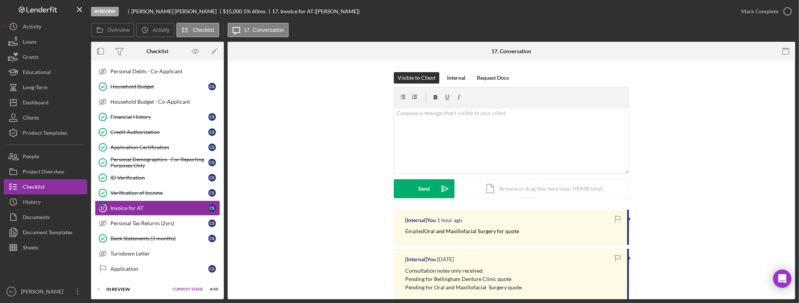
scroll to position [215, 0]
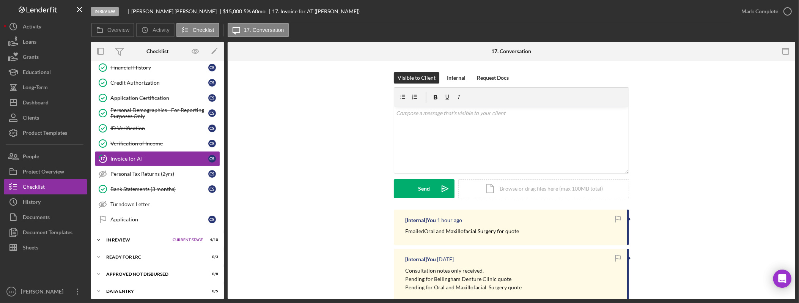
click at [138, 242] on div "In Review" at bounding box center [137, 239] width 63 height 5
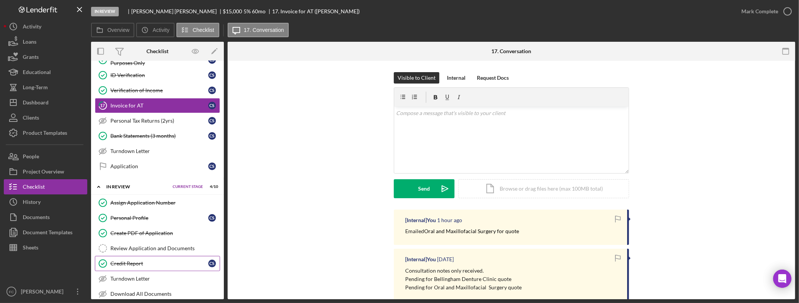
scroll to position [286, 0]
click at [152, 265] on div "Credit Report" at bounding box center [159, 262] width 98 height 6
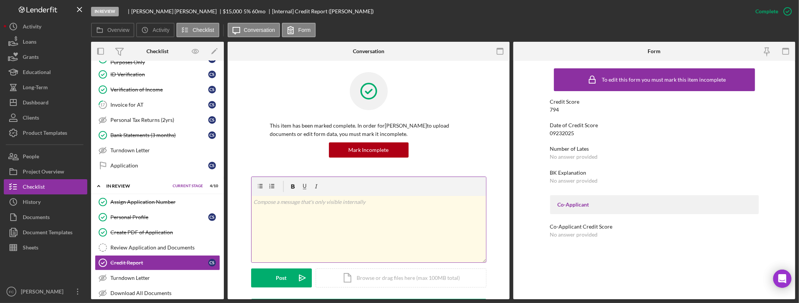
scroll to position [89, 0]
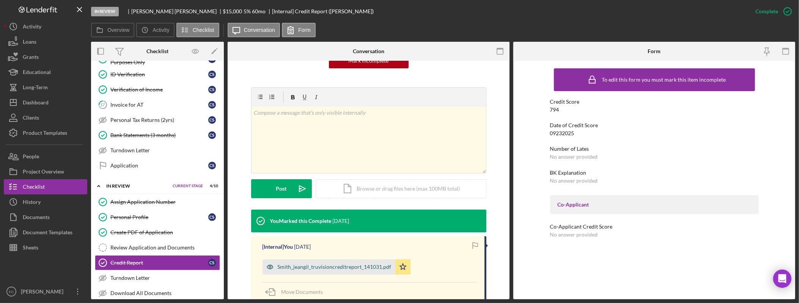
click at [308, 266] on div "Smith_jeangil_truvisioncreditreport_141031.pdf" at bounding box center [335, 267] width 114 height 6
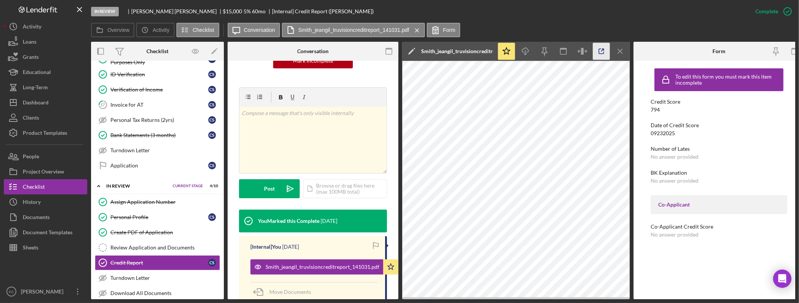
click at [600, 51] on icon "button" at bounding box center [601, 51] width 17 height 17
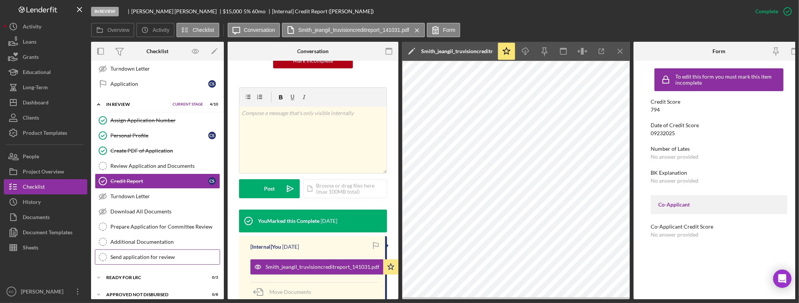
scroll to position [370, 0]
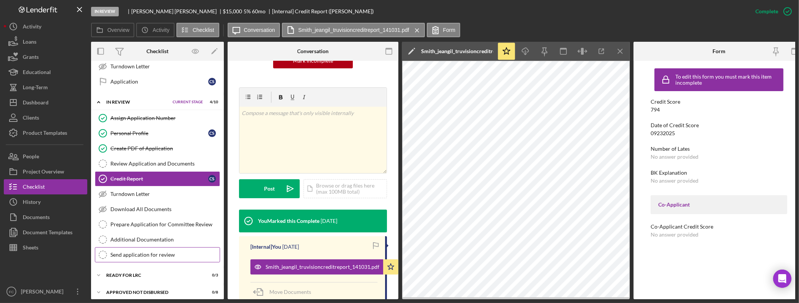
click at [163, 257] on div "Send application for review" at bounding box center [164, 254] width 109 height 6
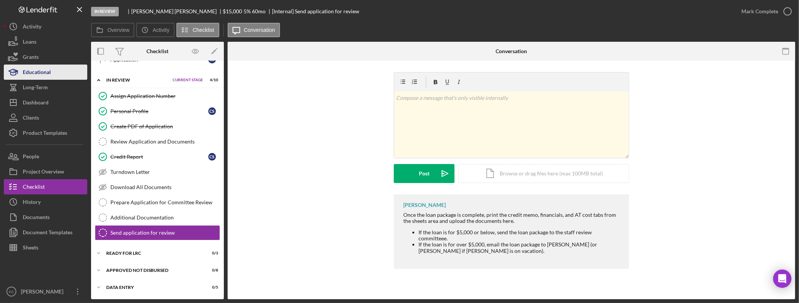
scroll to position [399, 0]
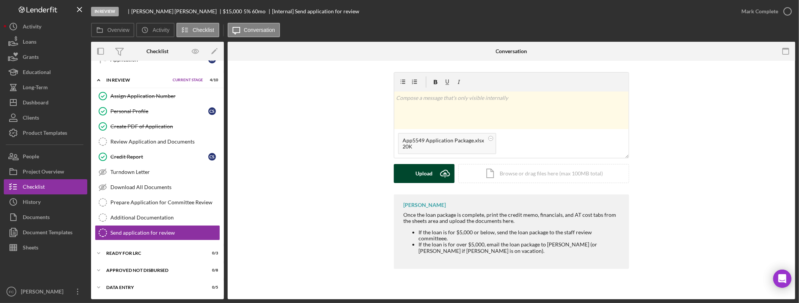
click at [441, 173] on icon "submit" at bounding box center [444, 173] width 9 height 6
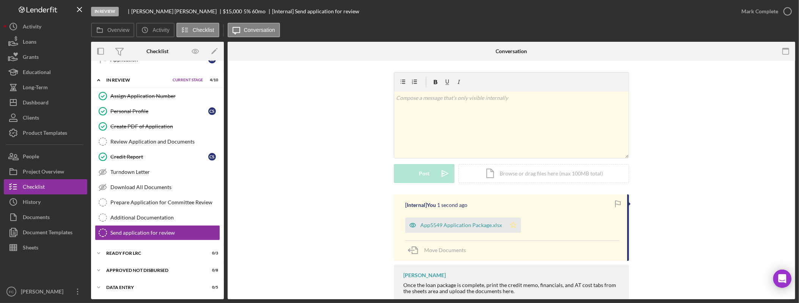
click at [512, 227] on polygon "button" at bounding box center [513, 224] width 6 height 6
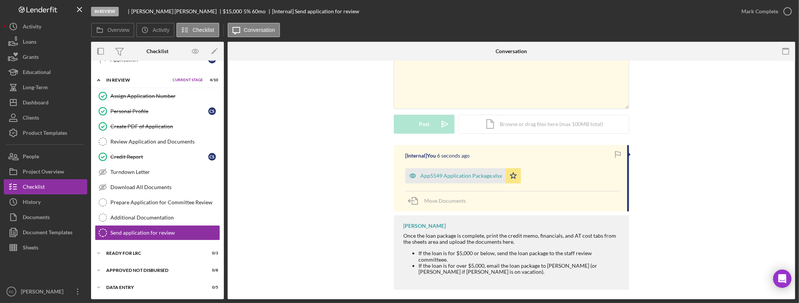
scroll to position [26, 0]
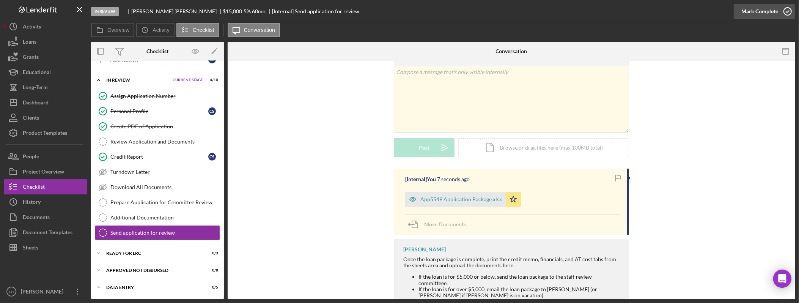
click at [768, 11] on div "Mark Complete" at bounding box center [759, 11] width 37 height 15
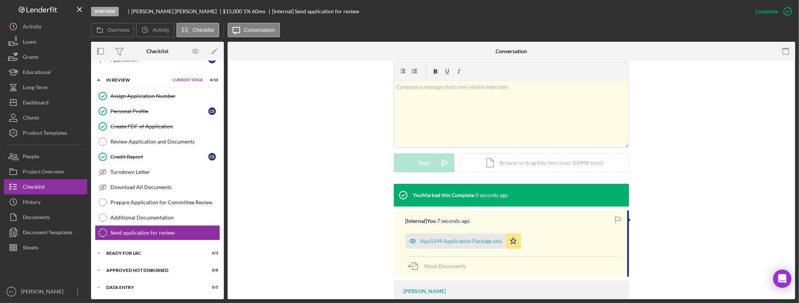
scroll to position [130, 0]
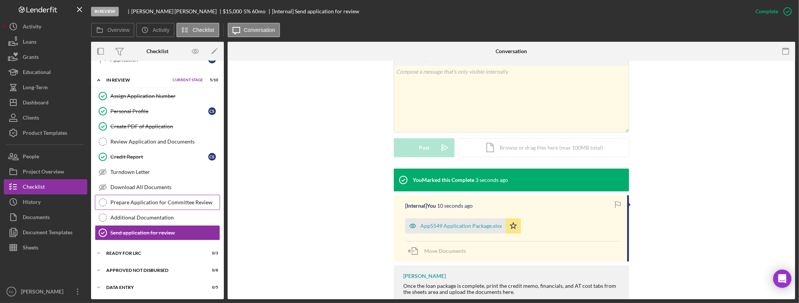
click at [152, 205] on link "Prepare Application for Committee Review Prepare Application for Committee Revi…" at bounding box center [157, 202] width 125 height 15
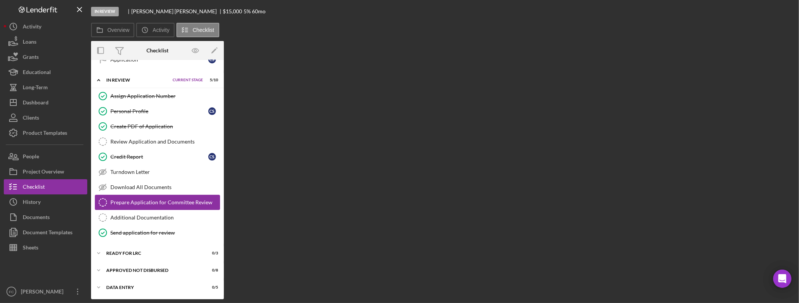
scroll to position [399, 0]
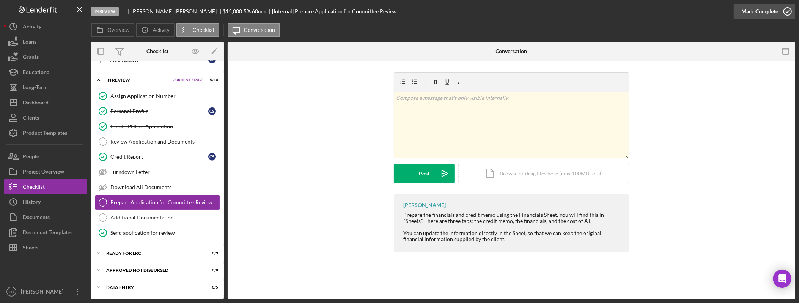
click at [771, 11] on div "Mark Complete" at bounding box center [759, 11] width 37 height 15
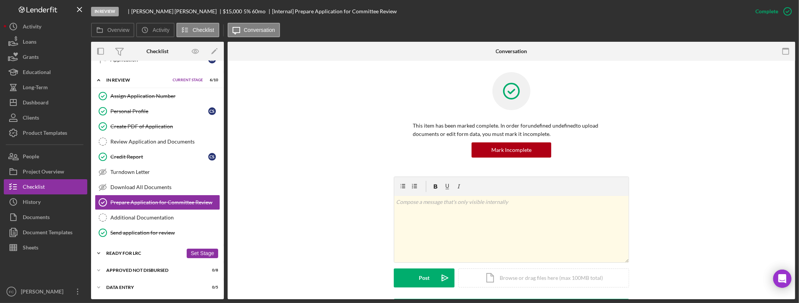
click at [137, 254] on div "Ready for LRC" at bounding box center [144, 253] width 77 height 5
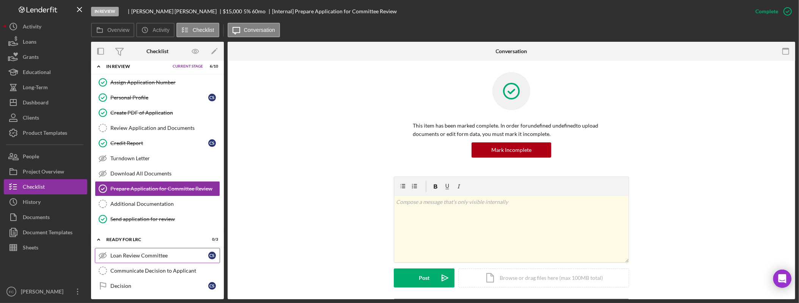
scroll to position [418, 0]
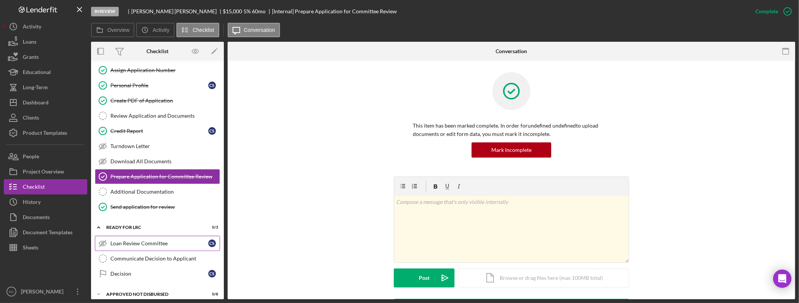
click at [170, 246] on div "Loan Review Committee" at bounding box center [159, 243] width 98 height 6
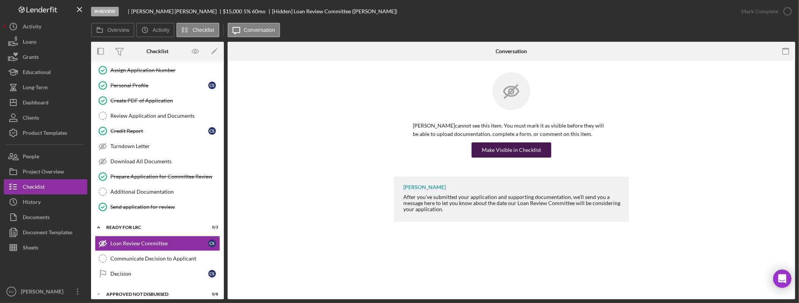
click at [525, 151] on div "Make Visible in Checklist" at bounding box center [511, 149] width 59 height 15
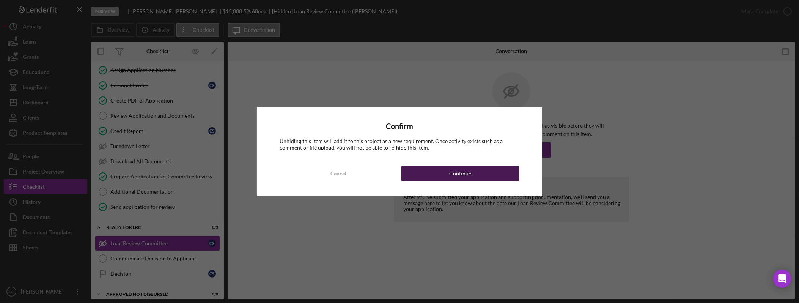
click at [499, 173] on button "Continue" at bounding box center [460, 173] width 118 height 15
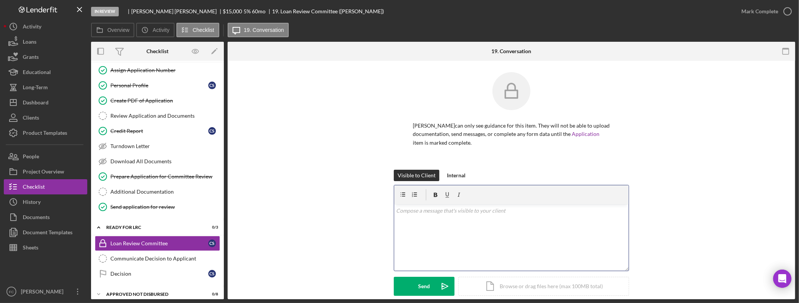
click at [495, 226] on div "v Color teal Color pink Remove color Add row above Add row below Add column bef…" at bounding box center [511, 237] width 234 height 66
click at [439, 220] on p "Hello, your loan will be reviewed our our upcoming loan review committee meetin…" at bounding box center [511, 214] width 230 height 17
drag, startPoint x: 411, startPoint y: 209, endPoint x: 432, endPoint y: 209, distance: 20.9
click at [411, 209] on p "Hello, your loan will be reviewed our our upcoming loan review committee meetin…" at bounding box center [511, 214] width 230 height 17
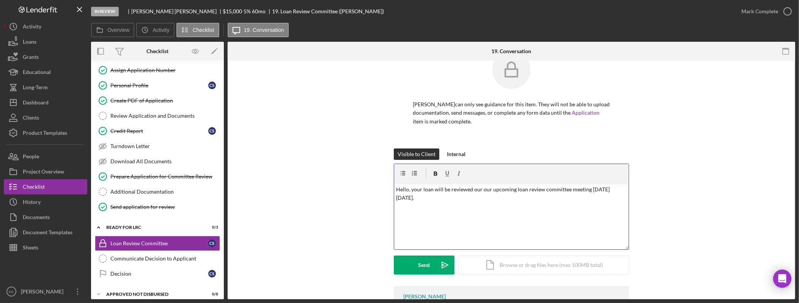
click at [458, 201] on p "Hello, your loan will be reviewed our our upcoming loan review committee meetin…" at bounding box center [511, 193] width 230 height 17
drag, startPoint x: 481, startPoint y: 189, endPoint x: 499, endPoint y: 184, distance: 18.6
click at [481, 189] on p "Hello, your loan will be reviewed our our upcoming loan review committee meetin…" at bounding box center [511, 193] width 230 height 17
click at [461, 193] on p "Hello, your loan will be reviewed at our upcoming loan review committee meeting…" at bounding box center [511, 189] width 230 height 8
click at [413, 188] on p "Hello, your loan will be reviewed at our upcoming loan review committee meeting…" at bounding box center [511, 189] width 230 height 8
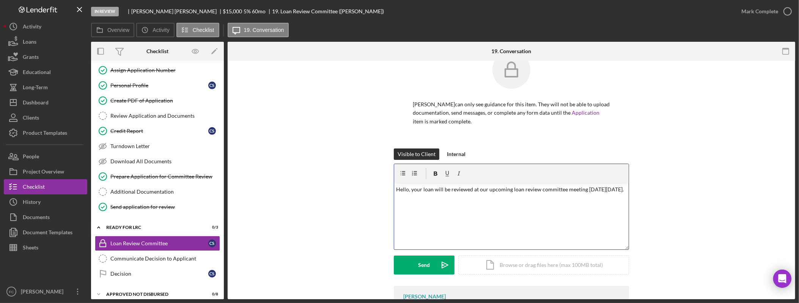
click at [446, 193] on p "Hello, your loan will be reviewed at our upcoming loan review committee meeting…" at bounding box center [511, 189] width 230 height 8
click at [423, 260] on div "Send" at bounding box center [424, 264] width 12 height 19
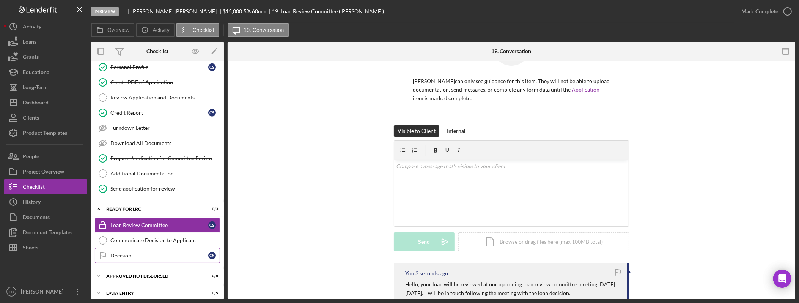
scroll to position [436, 0]
click at [135, 190] on link "Send application for review Send application for review" at bounding box center [157, 187] width 125 height 15
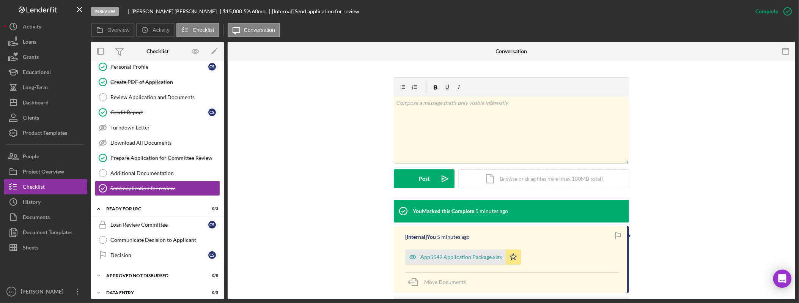
scroll to position [102, 0]
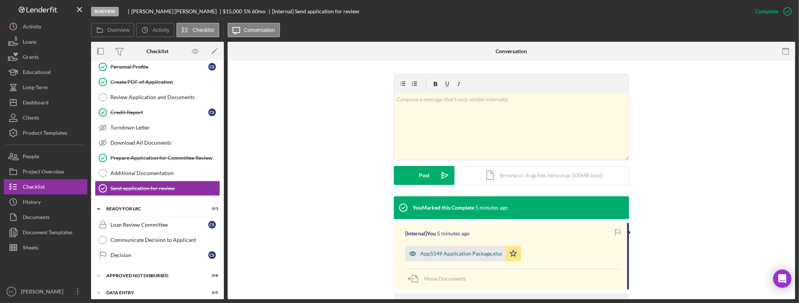
click at [460, 257] on div "App5549 Application Package.xlsx" at bounding box center [455, 253] width 100 height 15
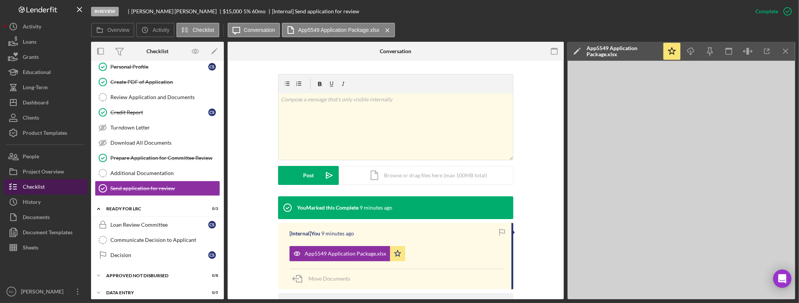
click at [50, 190] on button "Checklist" at bounding box center [45, 186] width 83 height 15
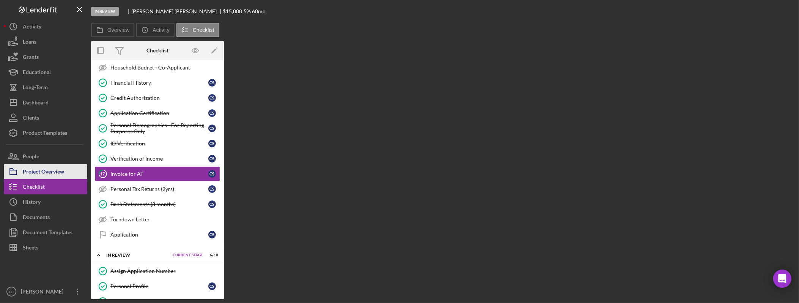
scroll to position [215, 0]
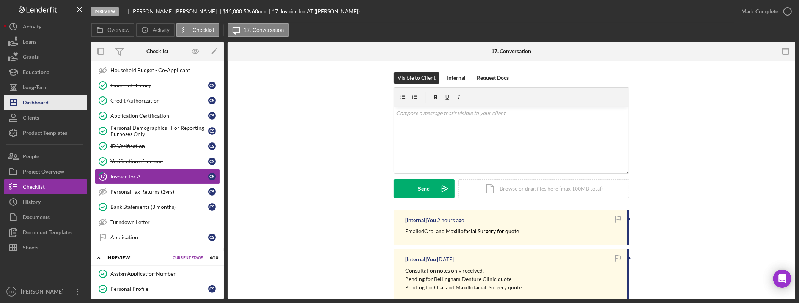
click at [49, 104] on div "Dashboard" at bounding box center [36, 103] width 26 height 17
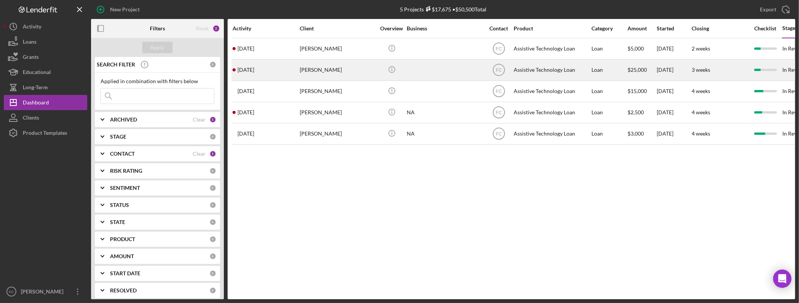
click at [330, 69] on div "[PERSON_NAME]" at bounding box center [338, 70] width 76 height 20
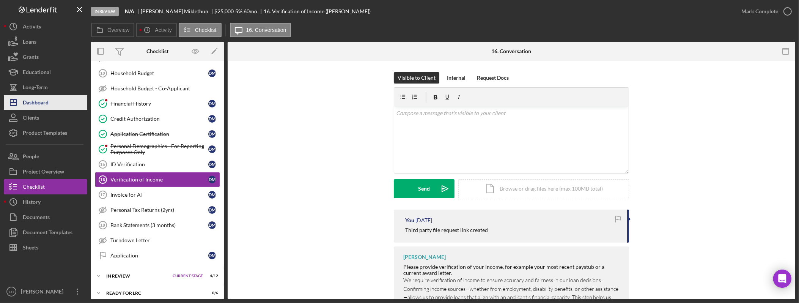
scroll to position [199, 0]
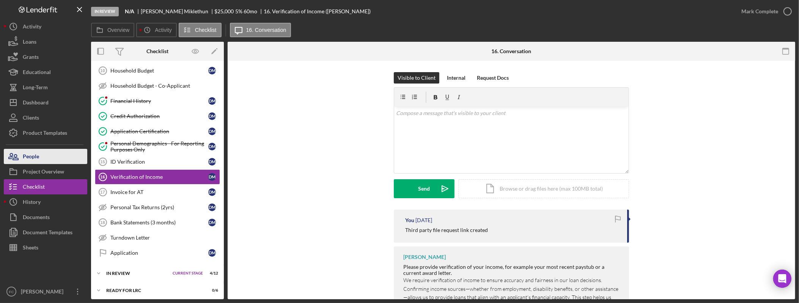
click at [52, 154] on button "People" at bounding box center [45, 156] width 83 height 15
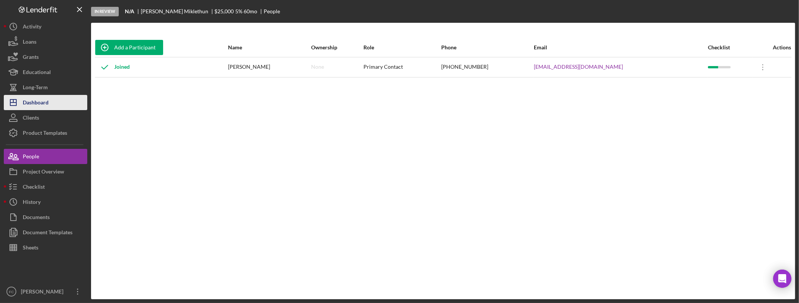
click at [46, 103] on div "Dashboard" at bounding box center [36, 103] width 26 height 17
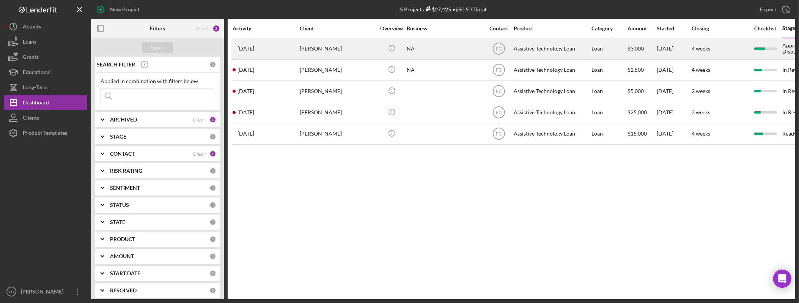
click at [332, 51] on div "[PERSON_NAME]" at bounding box center [338, 49] width 76 height 20
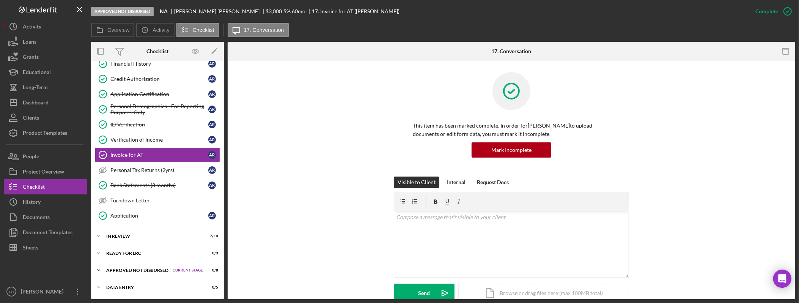
scroll to position [241, 0]
click at [128, 270] on div "Approved Not Disbursed" at bounding box center [137, 270] width 63 height 5
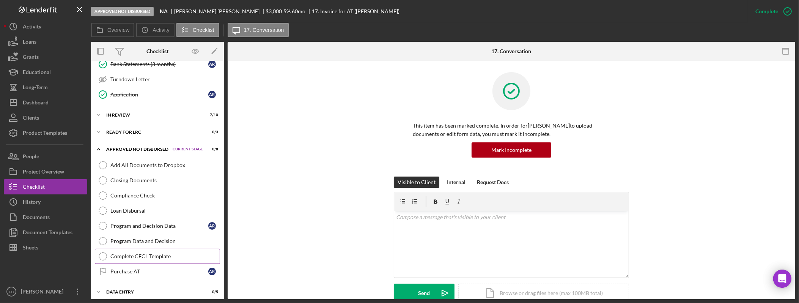
scroll to position [359, 0]
click at [134, 113] on div "Icon/Expander In Review 7 / 10 Set Stage" at bounding box center [157, 113] width 133 height 15
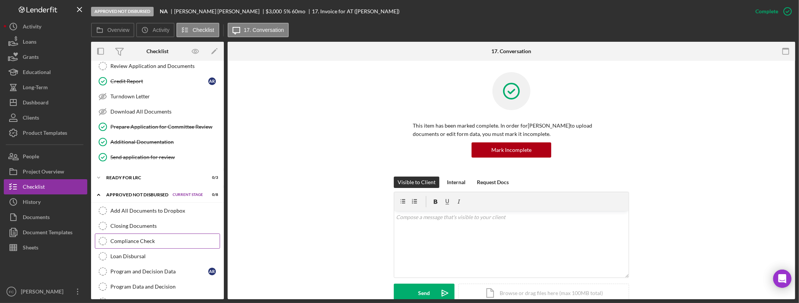
scroll to position [468, 0]
click at [168, 228] on div "Closing Documents" at bounding box center [164, 225] width 109 height 6
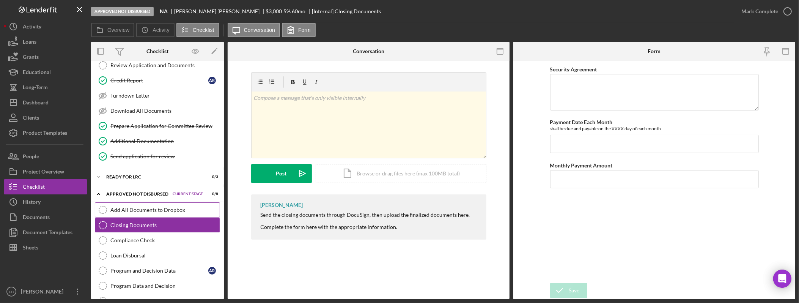
click at [160, 217] on link "Add All Documents to Dropbox Add All Documents to Dropbox" at bounding box center [157, 209] width 125 height 15
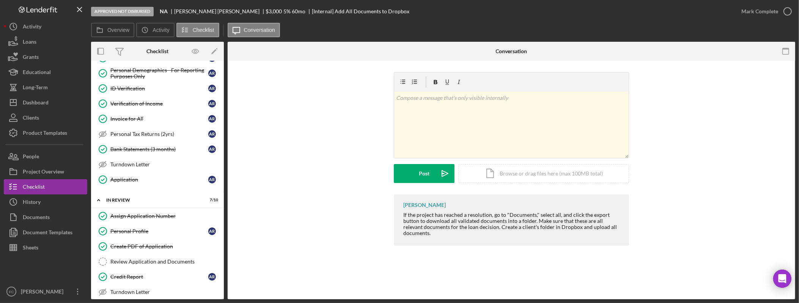
scroll to position [470, 0]
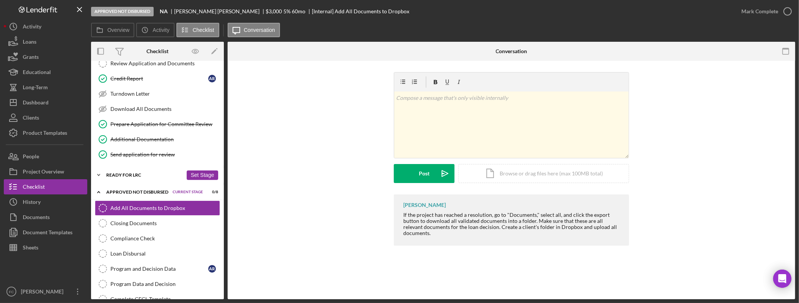
click at [133, 182] on div "Icon/Expander Ready for LRC 0 / 3 Set Stage" at bounding box center [157, 174] width 133 height 15
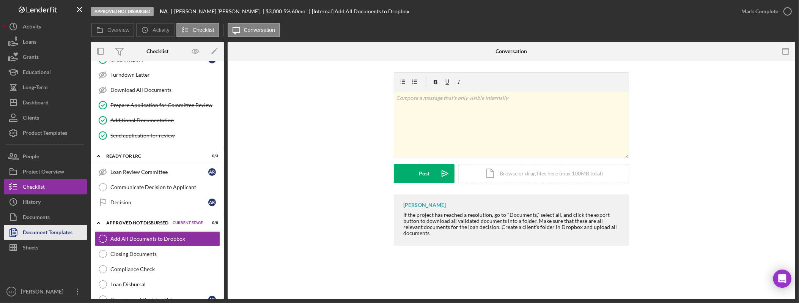
scroll to position [490, 0]
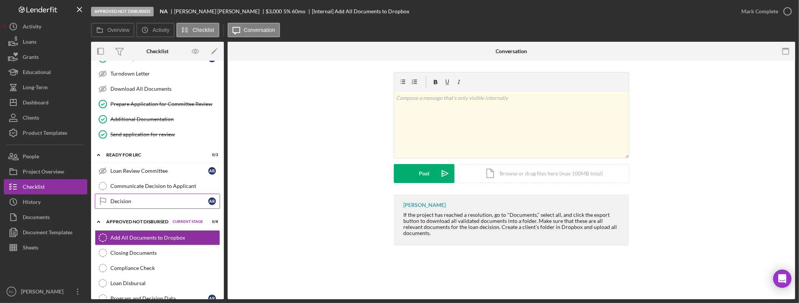
drag, startPoint x: 162, startPoint y: 193, endPoint x: 150, endPoint y: 201, distance: 14.2
click at [162, 189] on div "Communicate Decision to Applicant" at bounding box center [164, 186] width 109 height 6
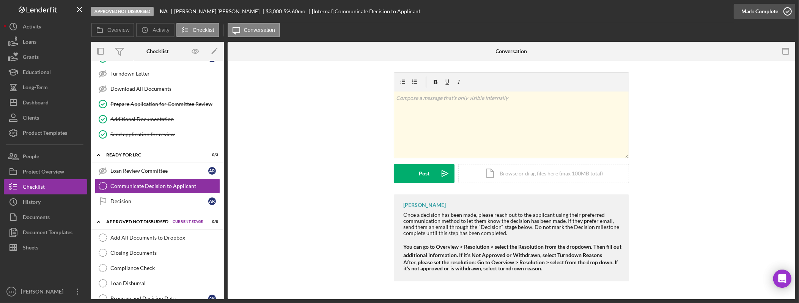
click at [775, 11] on div "Mark Complete" at bounding box center [759, 11] width 37 height 15
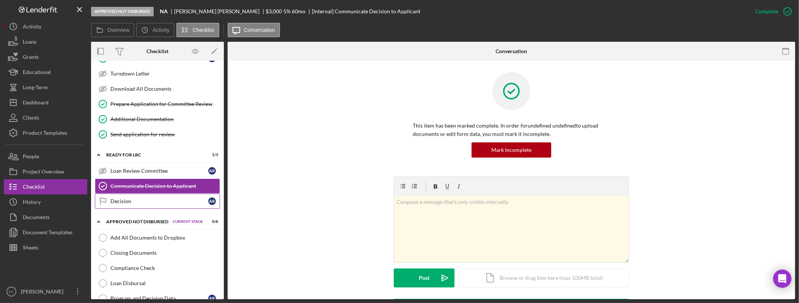
click at [153, 204] on div "Decision" at bounding box center [159, 201] width 98 height 6
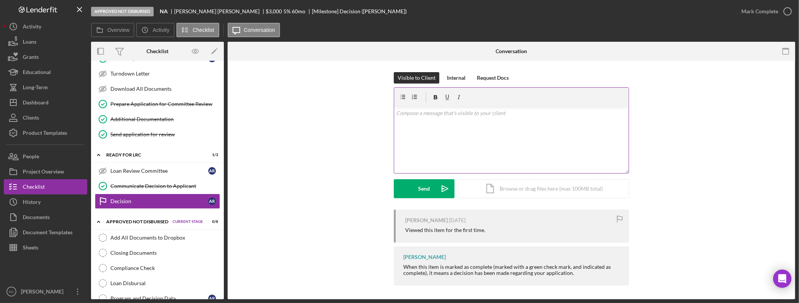
click at [478, 131] on div "v Color teal Color pink Remove color Add row above Add row below Add column bef…" at bounding box center [511, 140] width 234 height 66
click at [452, 77] on div "Internal" at bounding box center [456, 77] width 19 height 11
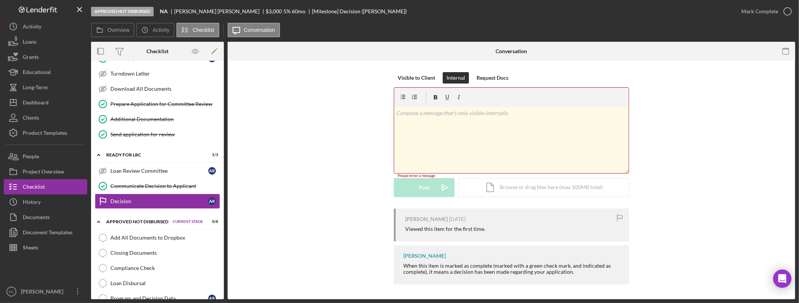
click at [455, 148] on div "v Color teal Color pink Remove color Add row above Add row below Add column bef…" at bounding box center [511, 140] width 234 height 66
click at [419, 188] on div "Post" at bounding box center [424, 188] width 11 height 19
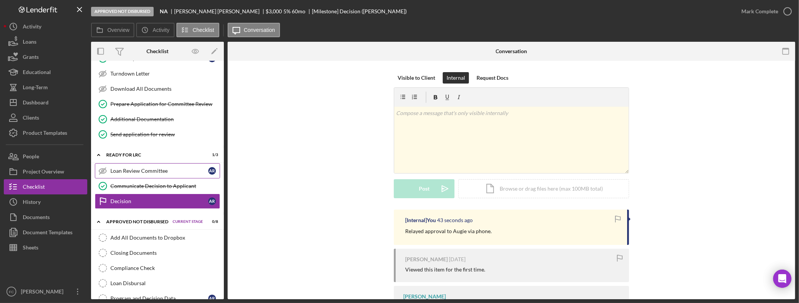
click at [171, 174] on div "Loan Review Committee" at bounding box center [159, 171] width 98 height 6
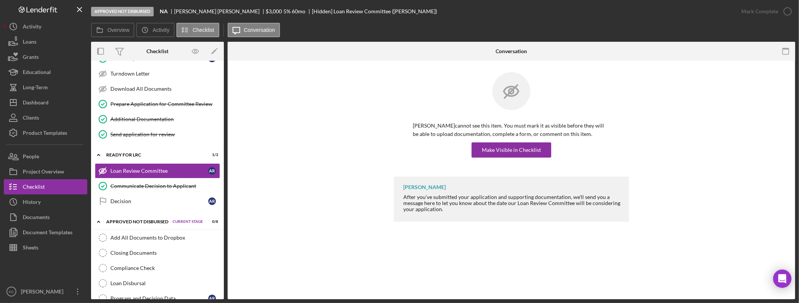
click at [273, 182] on div "[PERSON_NAME] After you've submitted your application and supporting documentat…" at bounding box center [511, 200] width 544 height 49
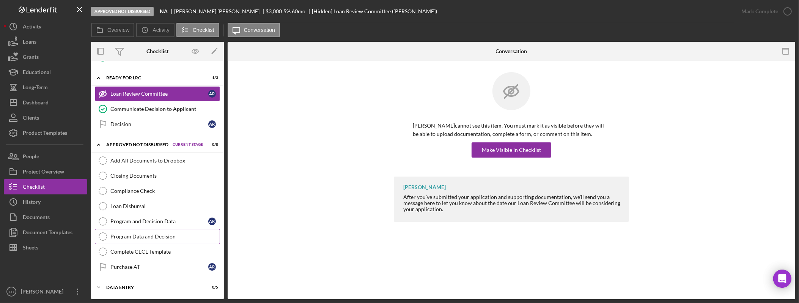
scroll to position [558, 0]
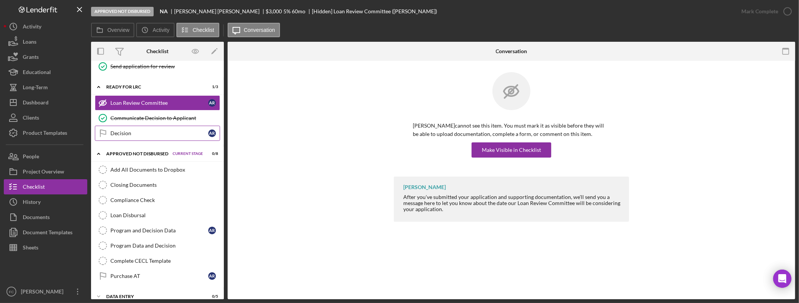
click at [136, 141] on link "Decision Decision A R" at bounding box center [157, 133] width 125 height 15
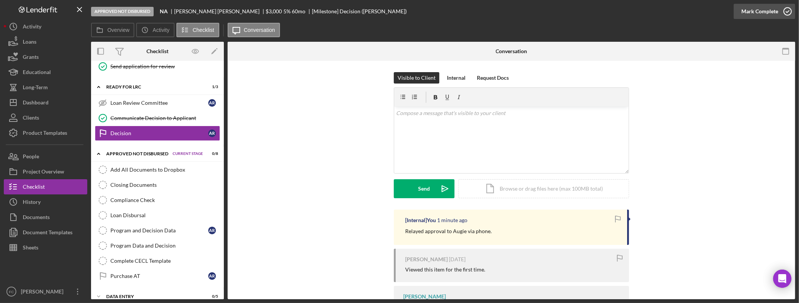
click at [775, 7] on div "Mark Complete" at bounding box center [759, 11] width 37 height 15
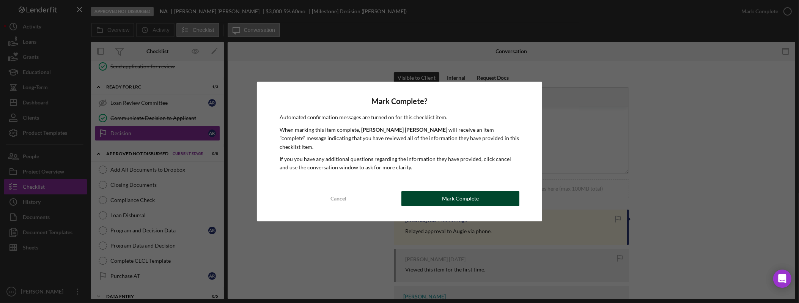
drag, startPoint x: 480, startPoint y: 202, endPoint x: 476, endPoint y: 199, distance: 4.4
click at [480, 202] on div "Mark Complete? Automated confirmation messages are turned on for this checklist…" at bounding box center [399, 151] width 285 height 139
click at [477, 193] on div "Mark Complete" at bounding box center [460, 198] width 37 height 15
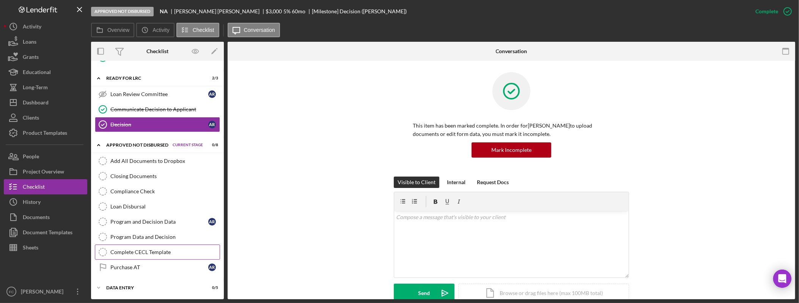
scroll to position [576, 0]
click at [131, 284] on div "Icon/Expander Data Entry 0 / 5 Set Stage" at bounding box center [157, 286] width 133 height 15
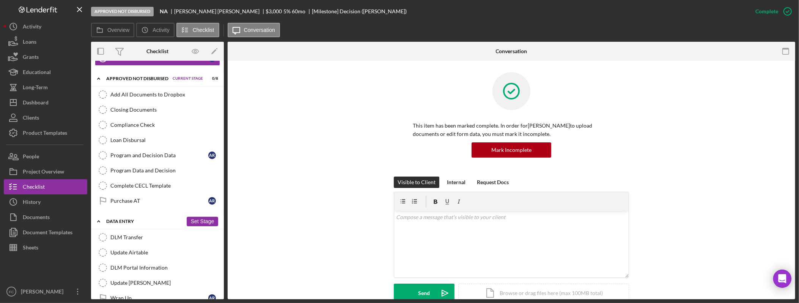
scroll to position [632, 0]
click at [151, 129] on div "Compliance Check" at bounding box center [164, 126] width 109 height 6
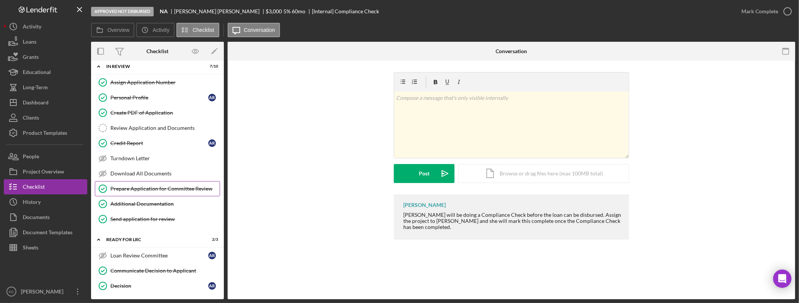
scroll to position [401, 0]
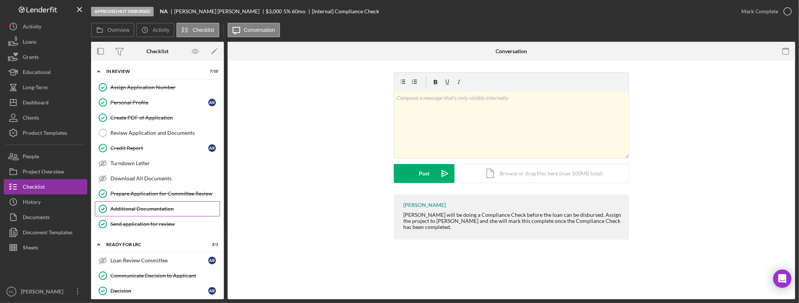
click at [162, 212] on div "Additional Documentation" at bounding box center [164, 209] width 109 height 6
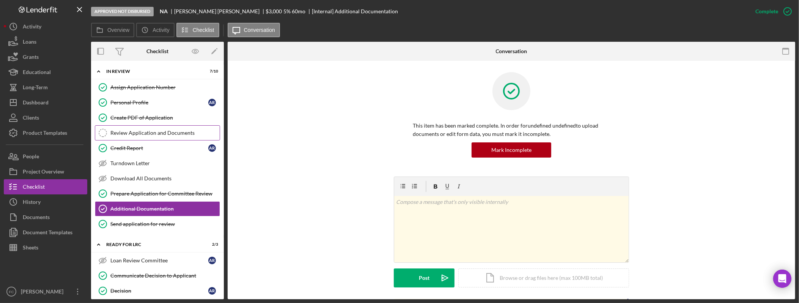
click at [164, 136] on div "Review Application and Documents" at bounding box center [164, 133] width 109 height 6
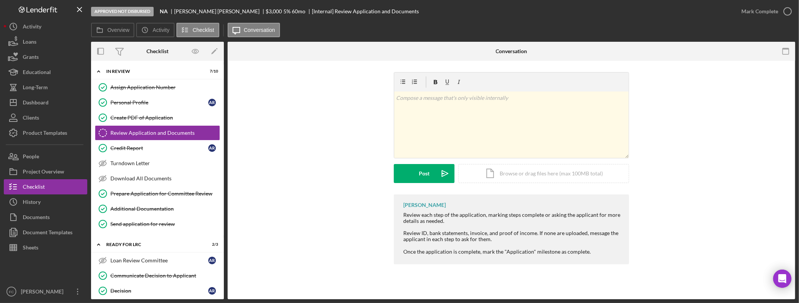
click at [336, 193] on div "v Color teal Color pink Remove color Add row above Add row below Add column bef…" at bounding box center [511, 133] width 544 height 122
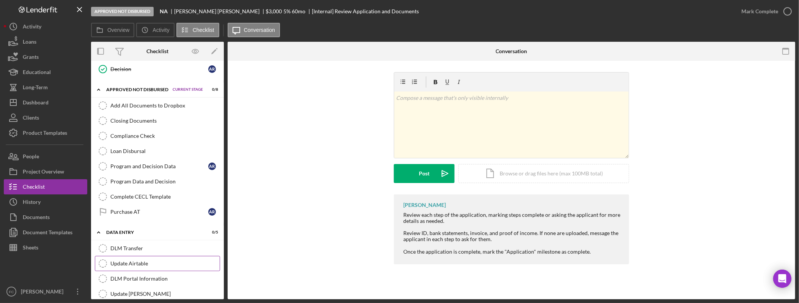
scroll to position [593, 0]
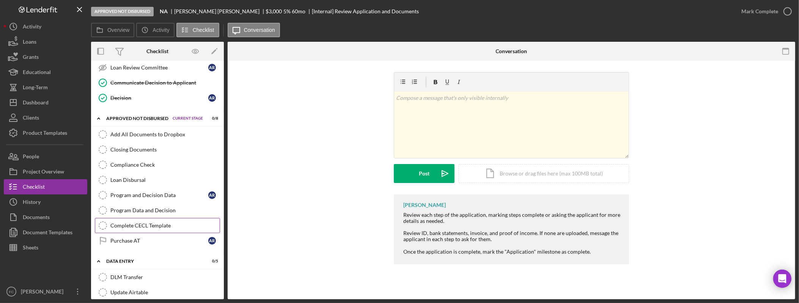
click at [164, 228] on div "Complete CECL Template" at bounding box center [164, 225] width 109 height 6
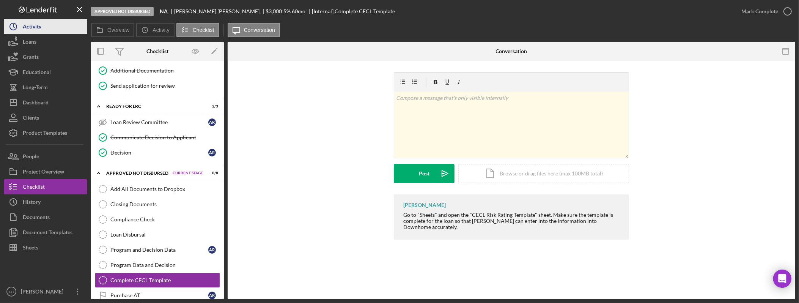
scroll to position [481, 0]
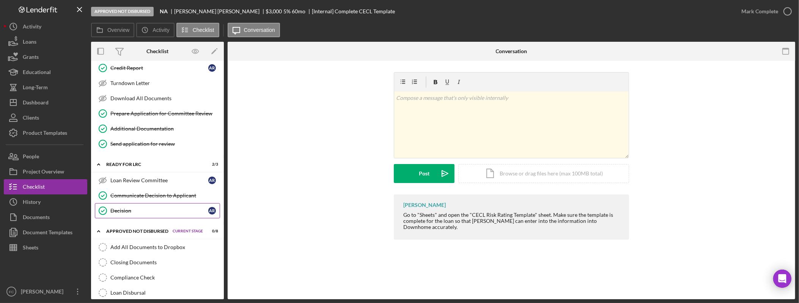
click at [136, 213] on div "Decision" at bounding box center [159, 210] width 98 height 6
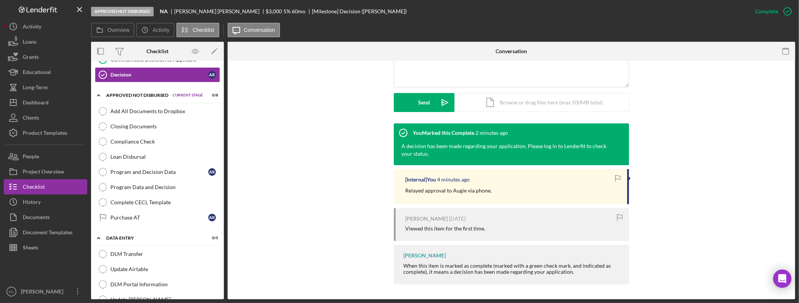
scroll to position [657, 0]
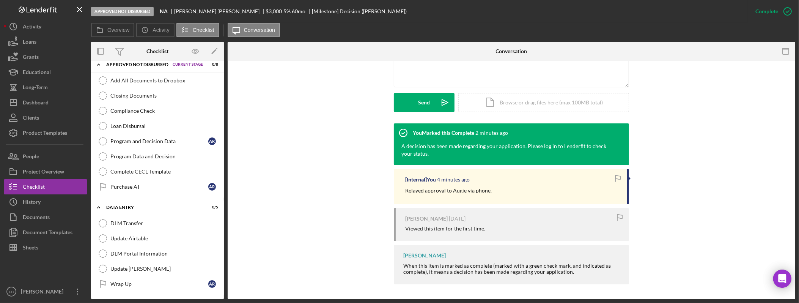
drag, startPoint x: 305, startPoint y: 203, endPoint x: 295, endPoint y: 214, distance: 14.7
click at [307, 204] on div "You Marked this Complete 2 minutes ago A decision has been made regarding your …" at bounding box center [511, 205] width 544 height 165
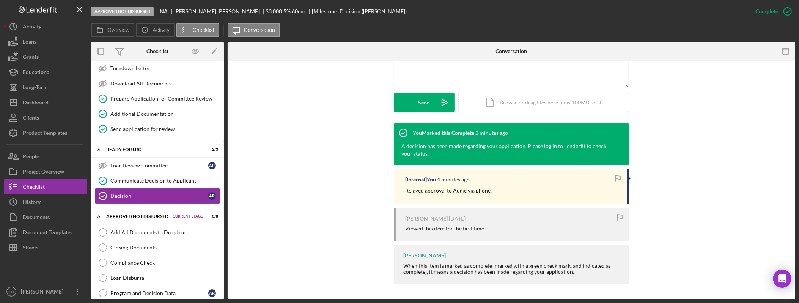
scroll to position [479, 0]
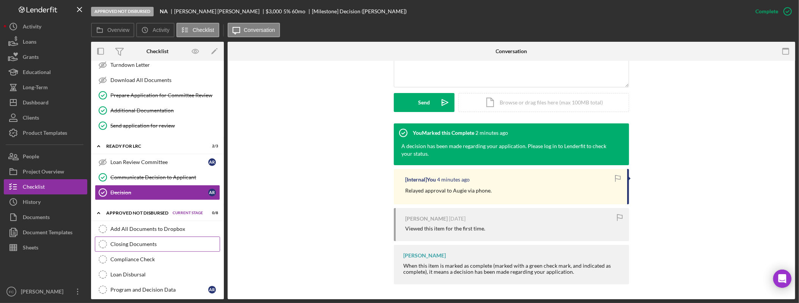
click at [133, 252] on div "Add All Documents to Dropbox Add All Documents to Dropbox Closing Documents Clo…" at bounding box center [157, 283] width 133 height 125
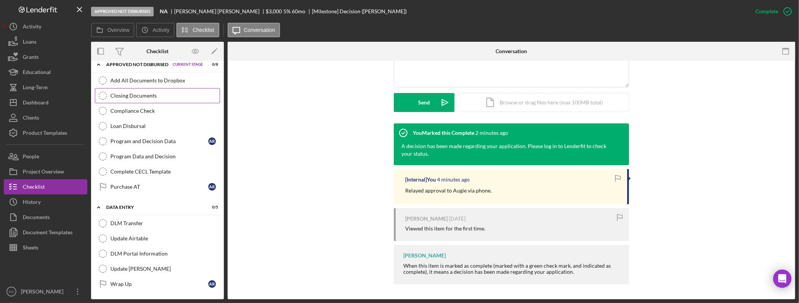
click at [135, 89] on link "Closing Documents Closing Documents" at bounding box center [157, 95] width 125 height 15
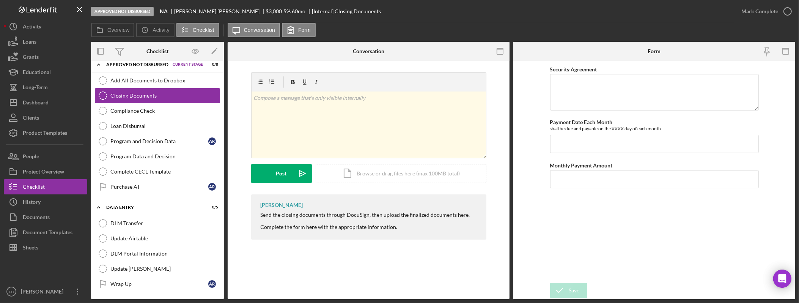
scroll to position [657, 0]
click at [651, 91] on textarea "Security Agreement" at bounding box center [654, 92] width 209 height 36
click at [624, 142] on input "Payment Date Each Month" at bounding box center [654, 144] width 209 height 18
click at [636, 142] on input "Payment Date Each Month" at bounding box center [654, 144] width 209 height 18
type input "[DATE]"
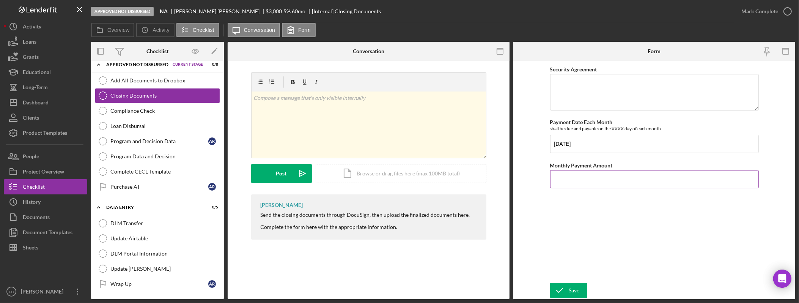
click at [585, 189] on div "Security Agreement Payment Date Each Month shall be due and payable on the XXXX…" at bounding box center [654, 171] width 209 height 214
click at [584, 186] on input "Monthly Payment Amount" at bounding box center [654, 179] width 209 height 18
type input "$76.19"
click at [607, 92] on textarea "Security Agreement" at bounding box center [654, 92] width 209 height 36
drag, startPoint x: 622, startPoint y: 85, endPoint x: 621, endPoint y: 89, distance: 4.0
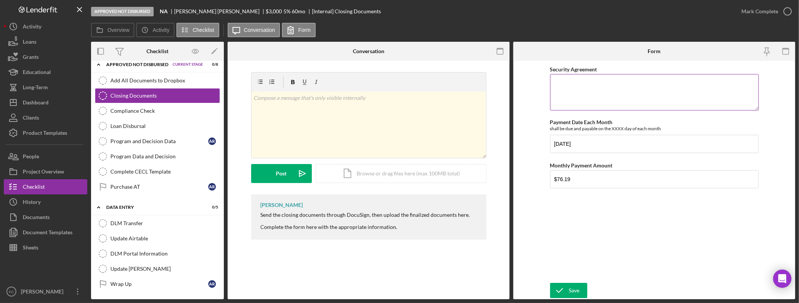
click at [623, 85] on textarea "Security Agreement" at bounding box center [654, 92] width 209 height 36
type textarea "Dentures"
drag, startPoint x: 568, startPoint y: 289, endPoint x: 612, endPoint y: 275, distance: 45.9
click at [569, 289] on div "Save" at bounding box center [574, 289] width 11 height 15
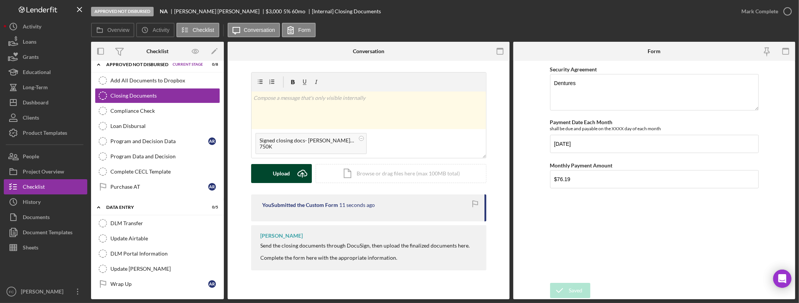
click at [278, 173] on div "Upload" at bounding box center [281, 173] width 17 height 19
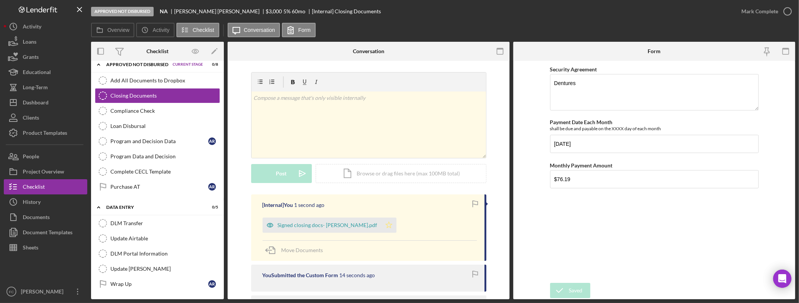
click at [381, 225] on icon "Icon/Star" at bounding box center [388, 224] width 15 height 15
drag, startPoint x: 783, startPoint y: 9, endPoint x: 773, endPoint y: 30, distance: 23.3
click at [0, 0] on icon "button" at bounding box center [0, 0] width 0 height 0
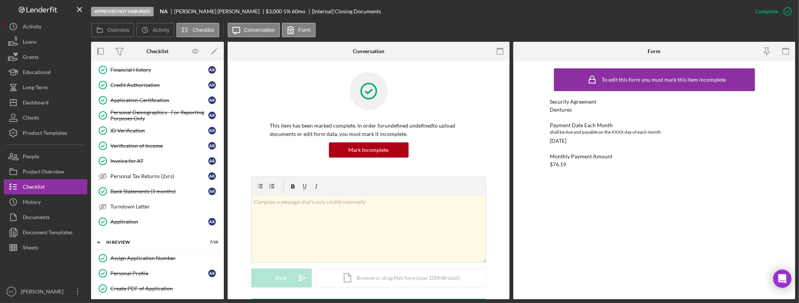
scroll to position [224, 0]
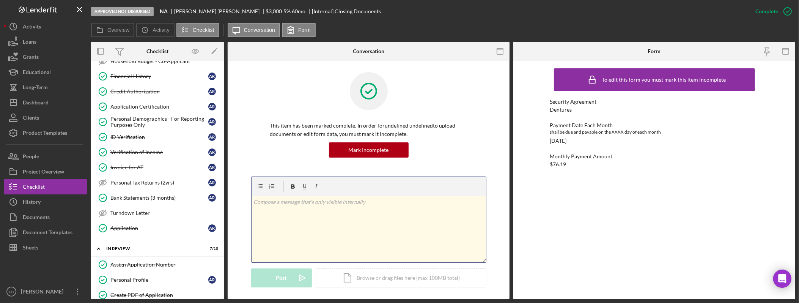
click at [311, 217] on div "v Color teal Color pink Remove color Add row above Add row below Add column bef…" at bounding box center [368, 229] width 234 height 66
click at [388, 224] on div "v Color teal Color pink Remove color Add row above Add row below Add column bef…" at bounding box center [368, 229] width 234 height 66
click at [403, 217] on div "v Color teal Color pink Remove color Add row above Add row below Add column bef…" at bounding box center [368, 229] width 234 height 66
